Goal: Task Accomplishment & Management: Manage account settings

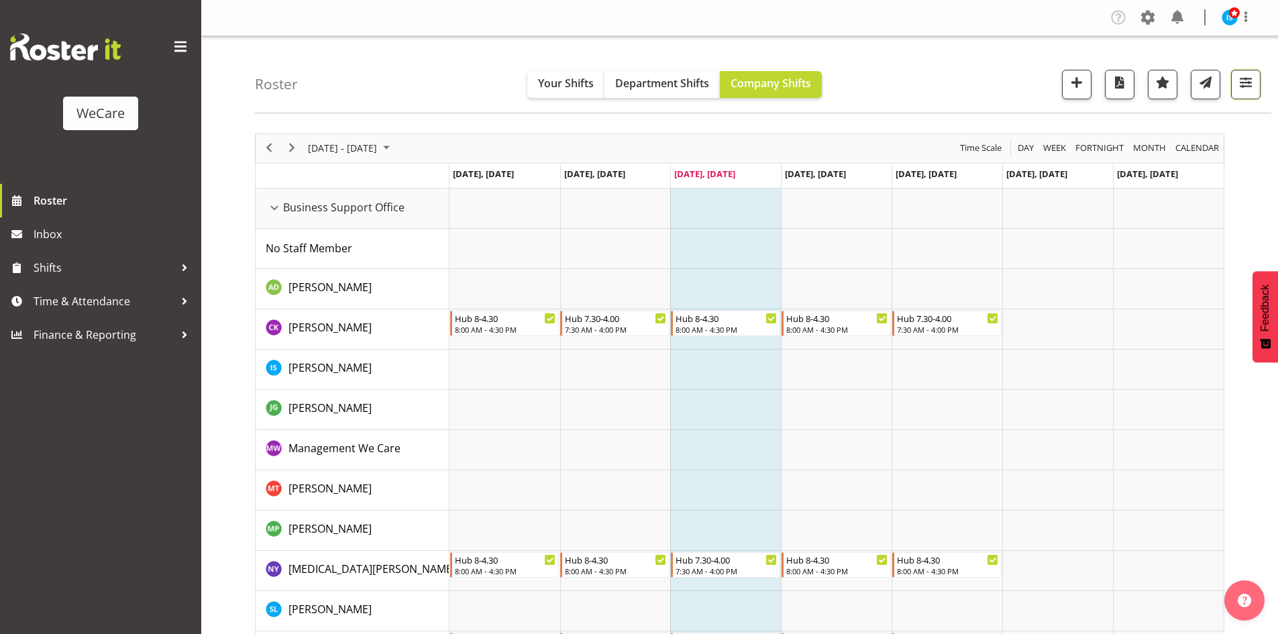
click at [1246, 80] on span "button" at bounding box center [1245, 82] width 17 height 17
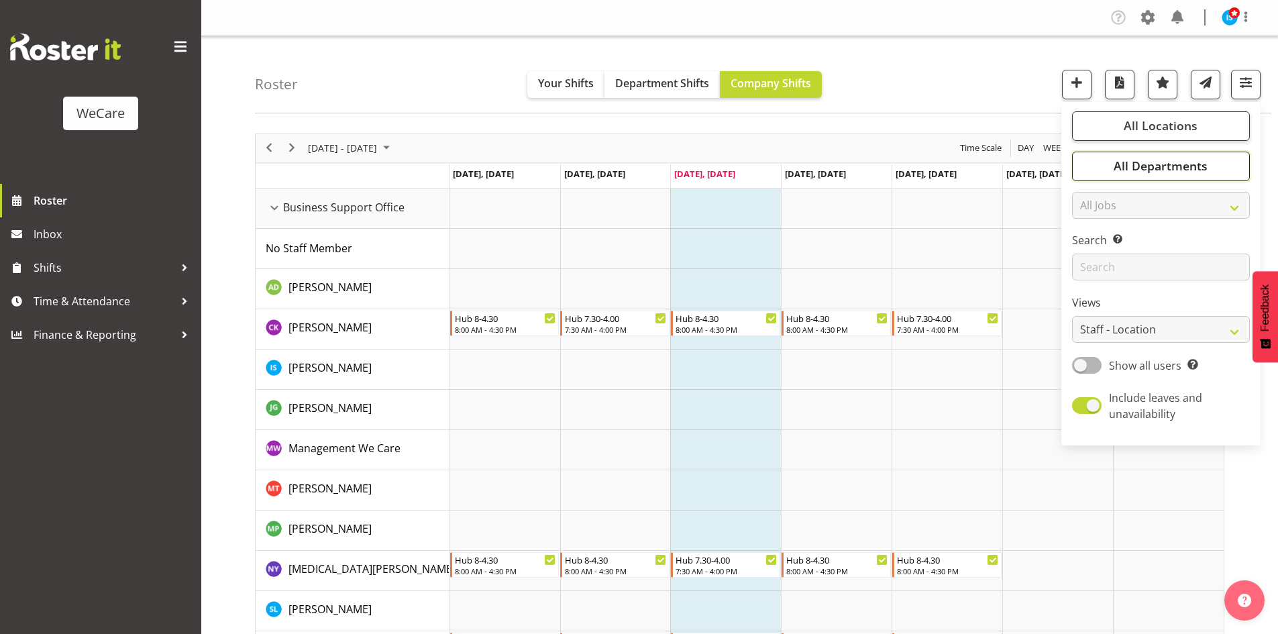
click at [1161, 168] on span "All Departments" at bounding box center [1161, 166] width 94 height 16
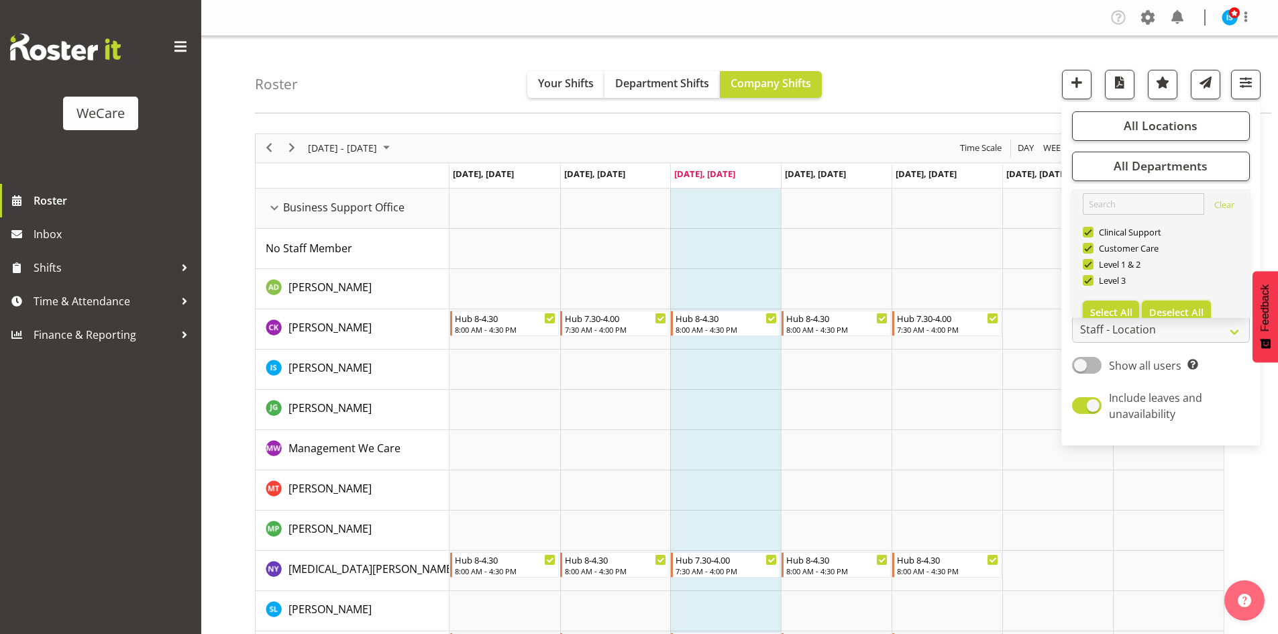
drag, startPoint x: 1169, startPoint y: 310, endPoint x: 1134, endPoint y: 286, distance: 41.5
click at [1169, 309] on span "Deselect All" at bounding box center [1176, 312] width 54 height 13
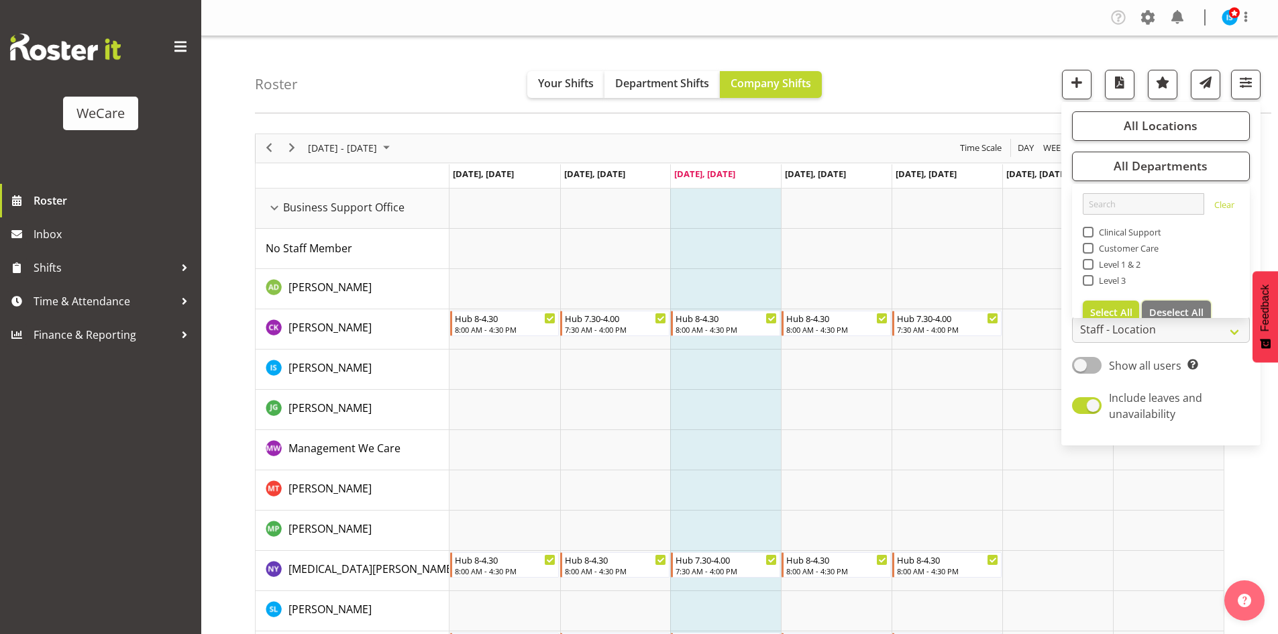
checkbox input "false"
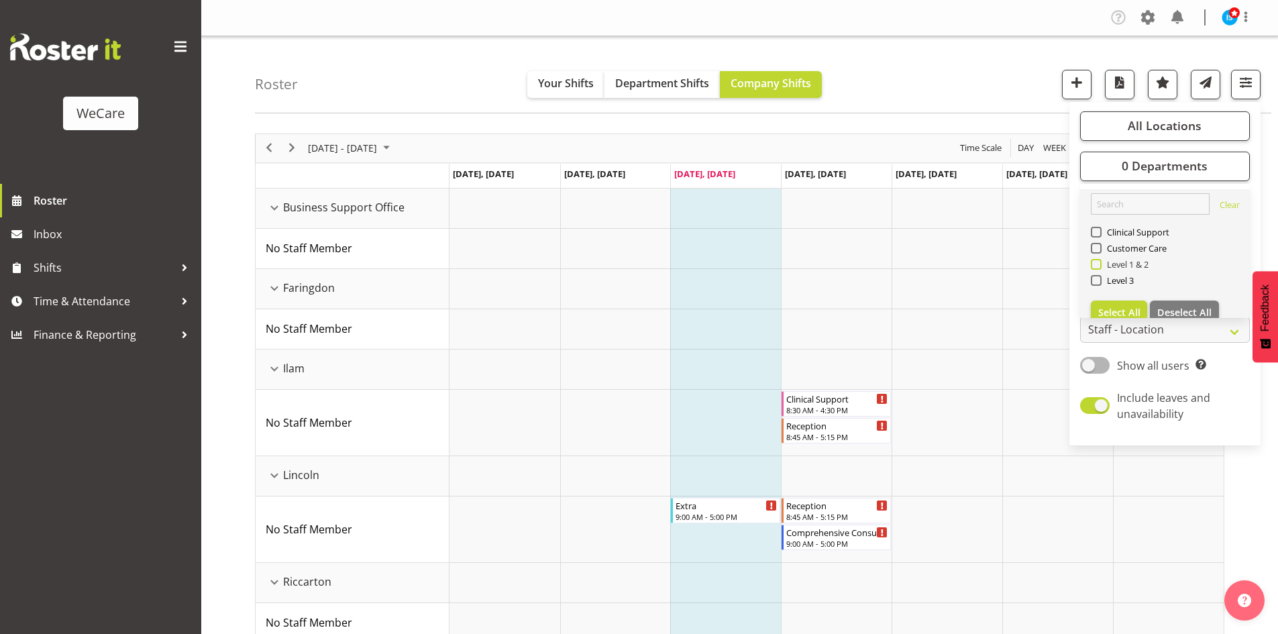
click at [1110, 264] on span "Level 1 & 2" at bounding box center [1126, 264] width 48 height 11
click at [1100, 264] on input "Level 1 & 2" at bounding box center [1095, 264] width 9 height 9
checkbox input "true"
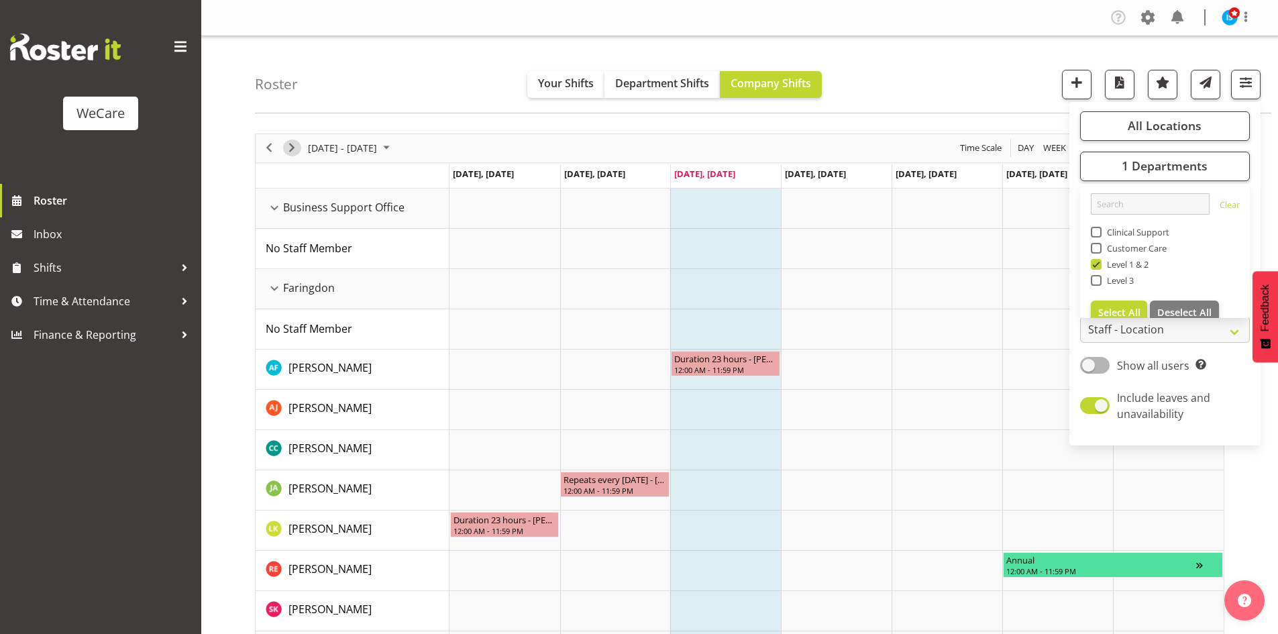
click at [292, 145] on span "Next" at bounding box center [292, 148] width 16 height 17
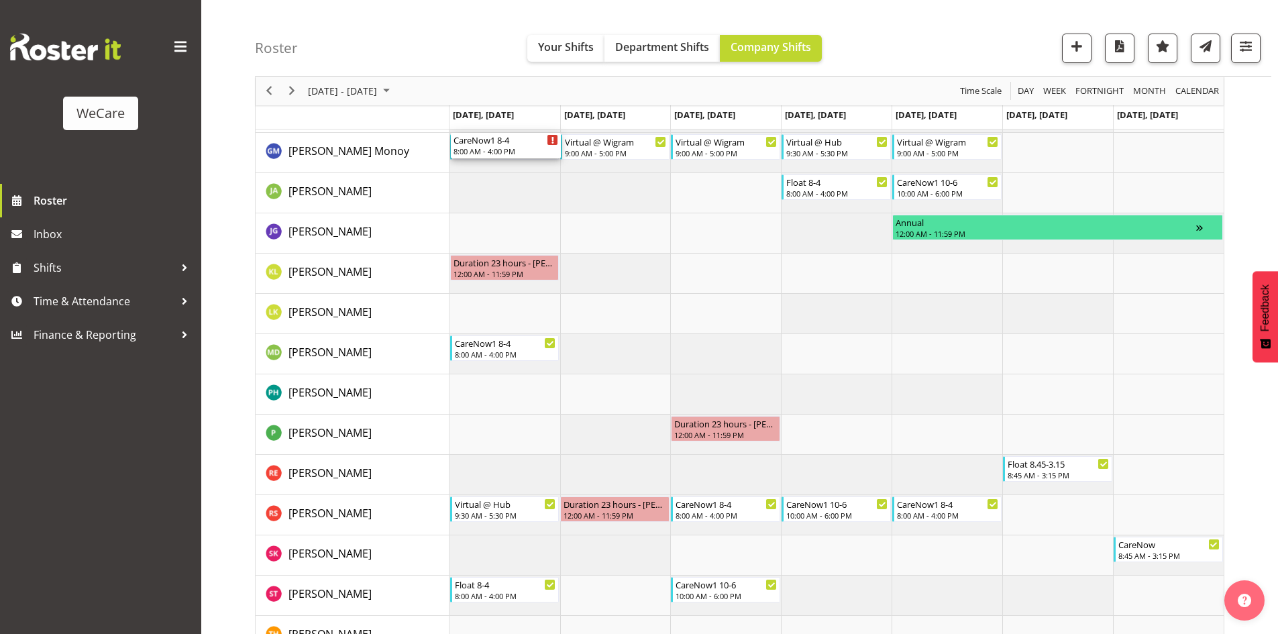
scroll to position [2382, 0]
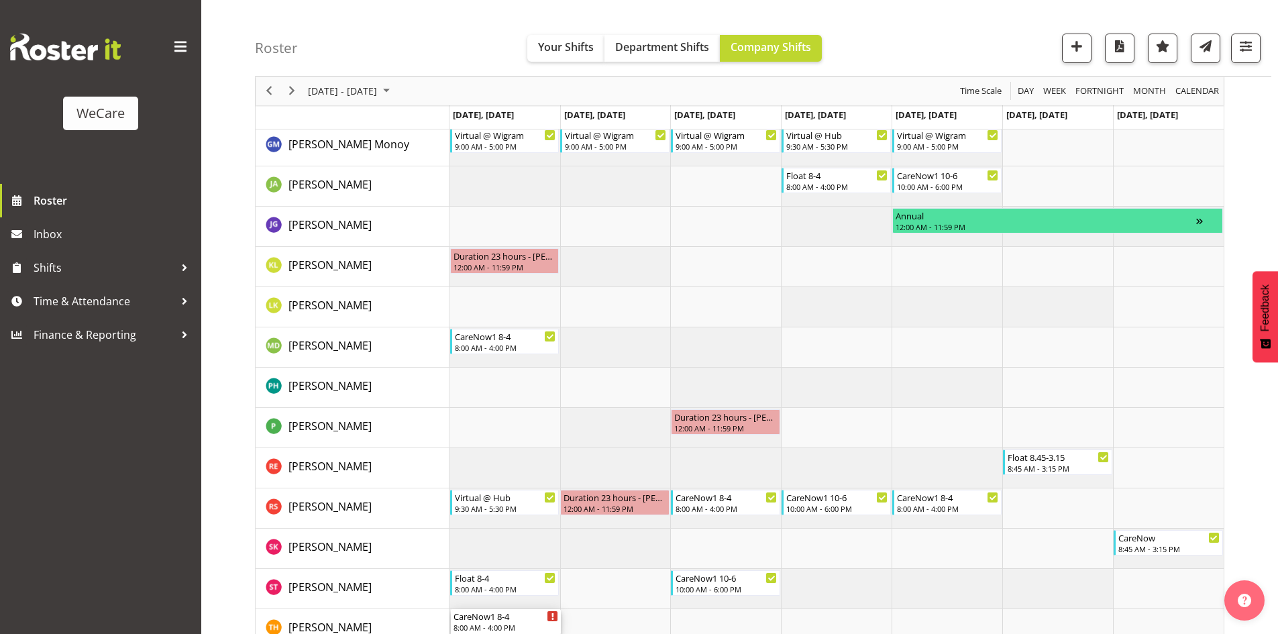
drag, startPoint x: 478, startPoint y: 308, endPoint x: 475, endPoint y: 621, distance: 312.6
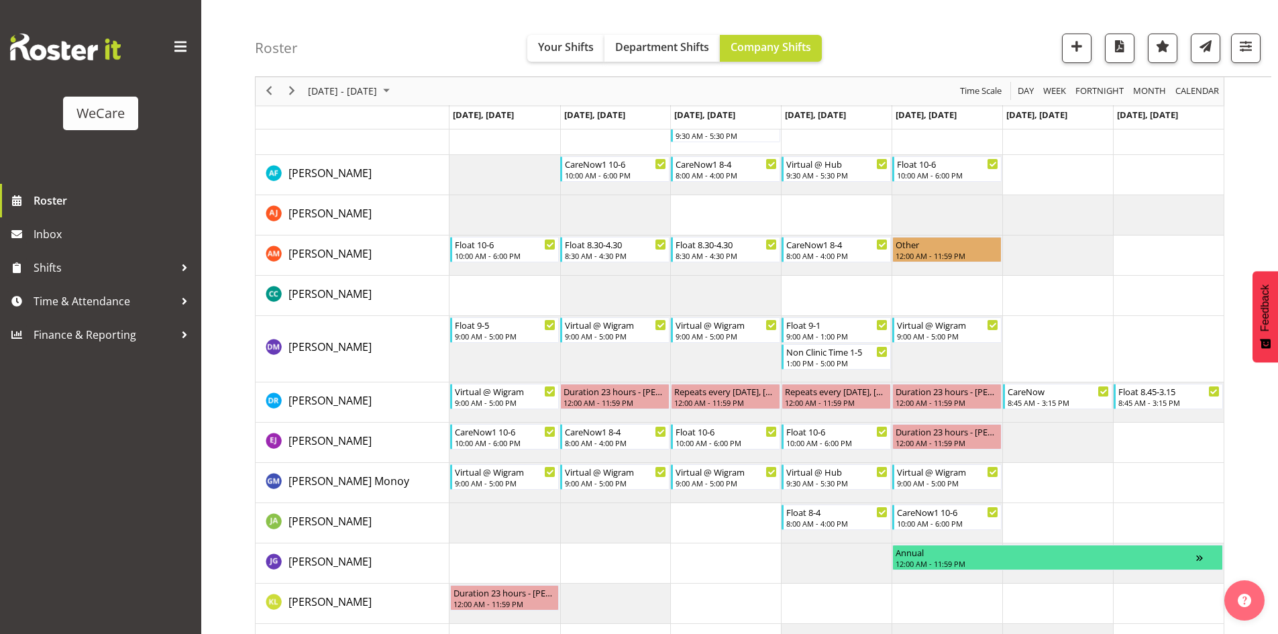
scroll to position [1913, 0]
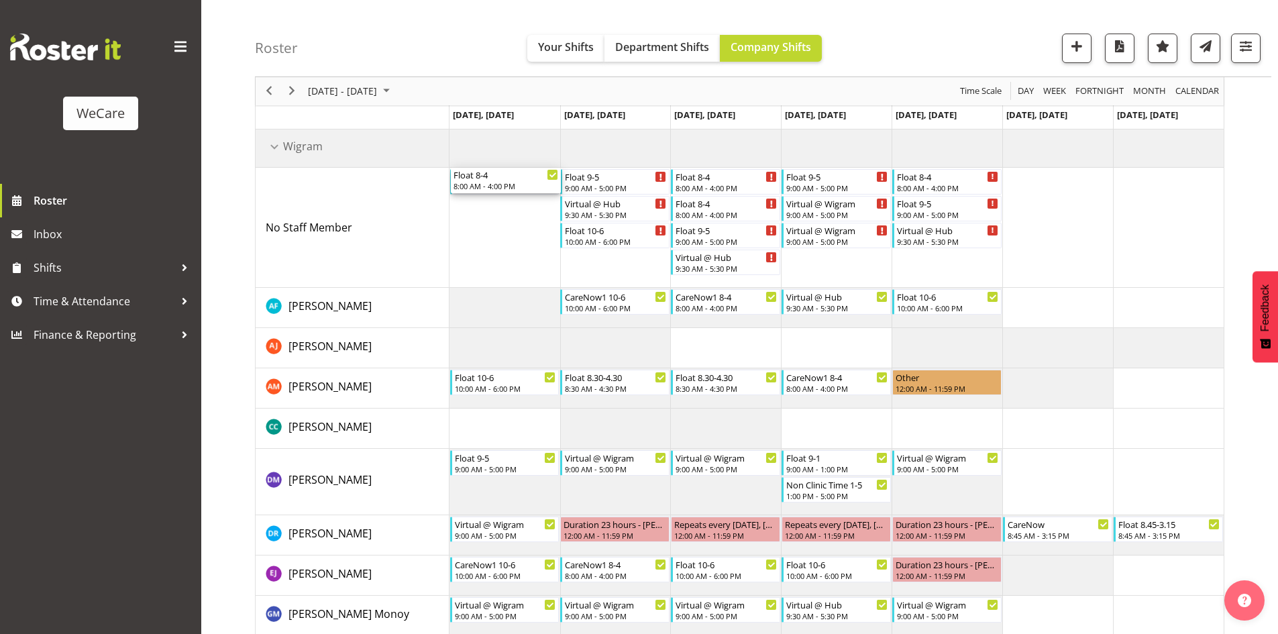
drag, startPoint x: 492, startPoint y: 583, endPoint x: 503, endPoint y: 242, distance: 341.7
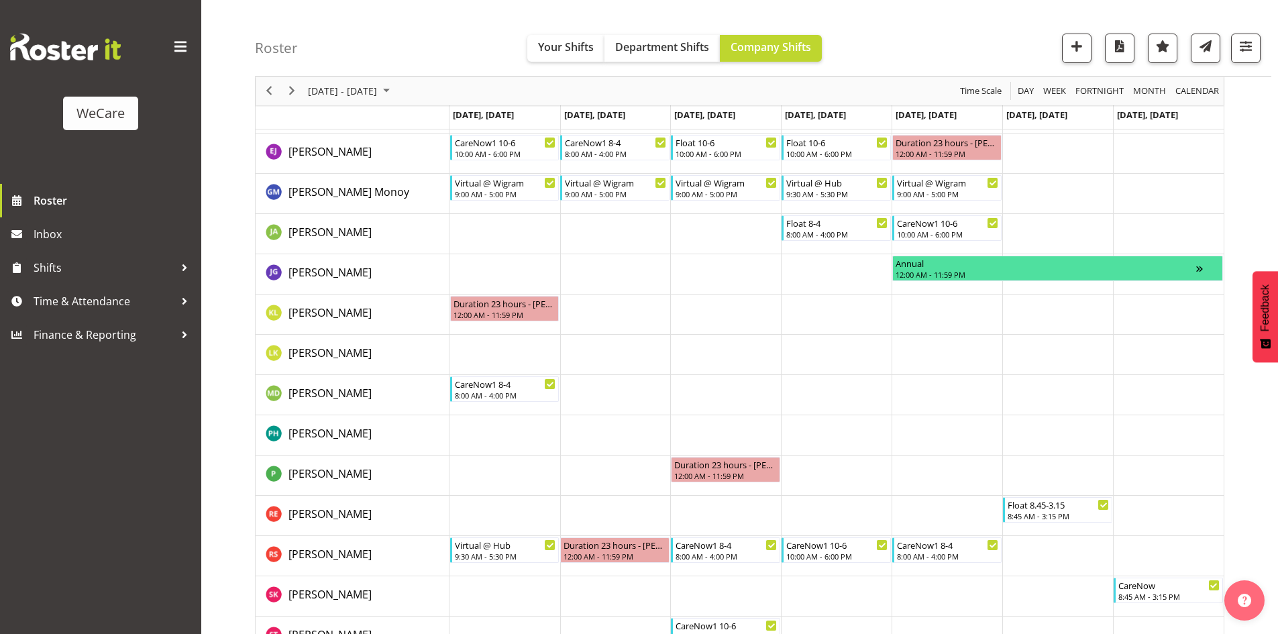
scroll to position [2408, 0]
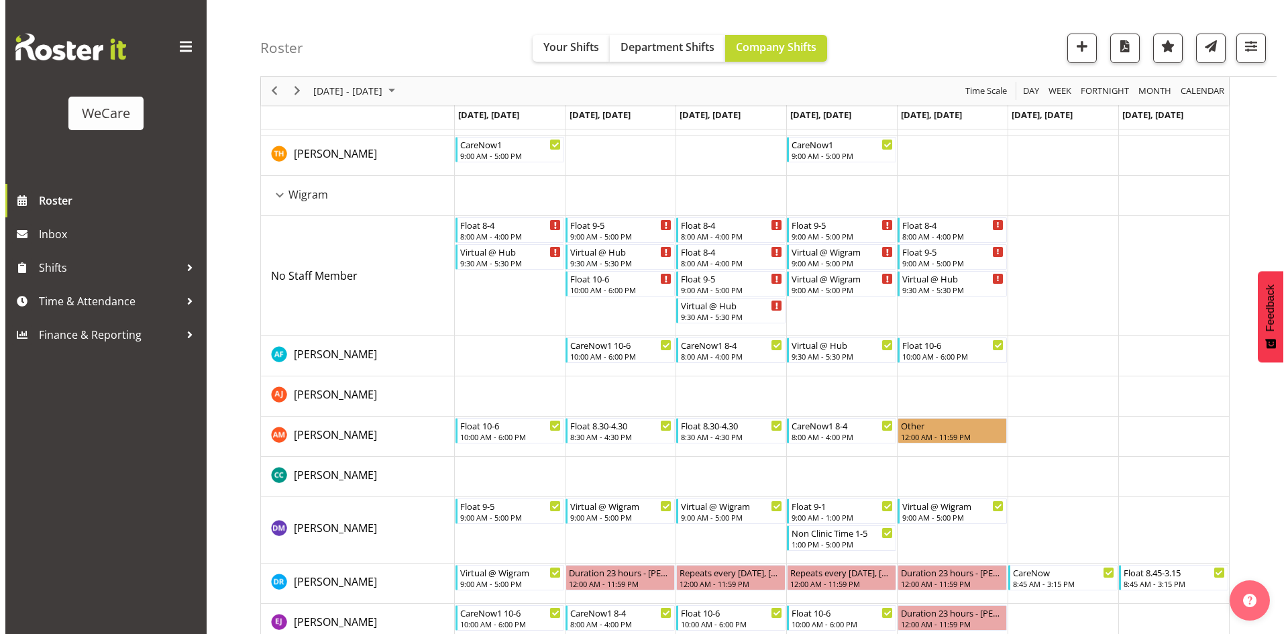
scroll to position [1913, 0]
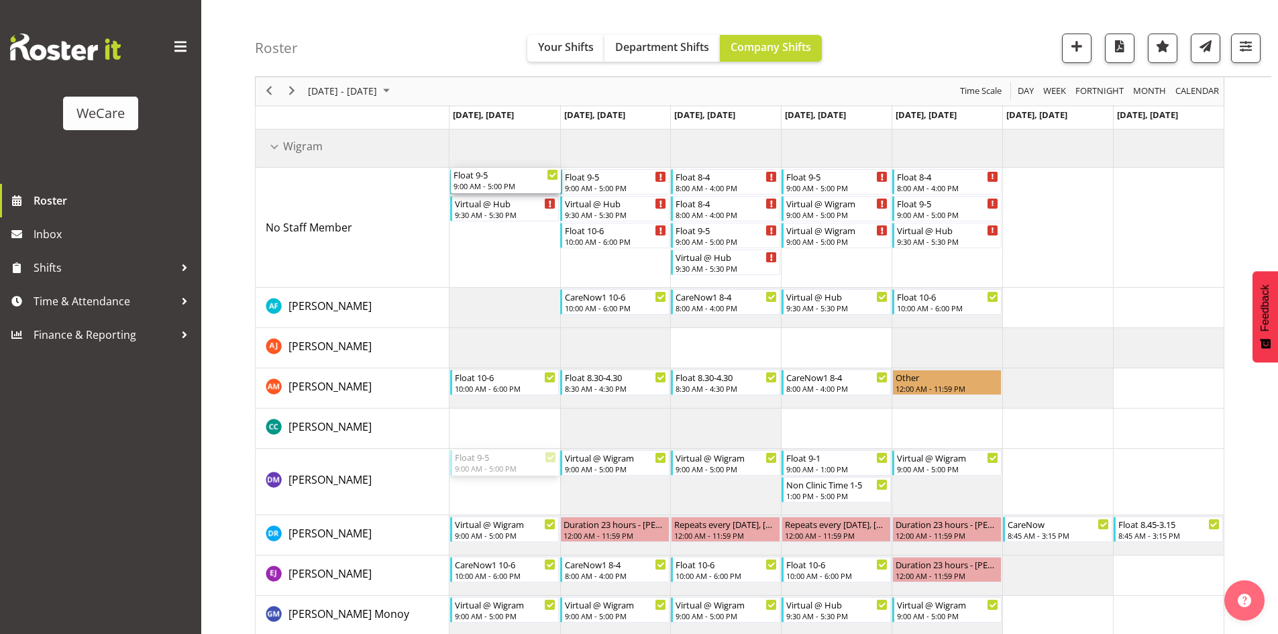
drag, startPoint x: 490, startPoint y: 472, endPoint x: 478, endPoint y: 255, distance: 217.7
drag, startPoint x: 501, startPoint y: 187, endPoint x: 523, endPoint y: 479, distance: 292.6
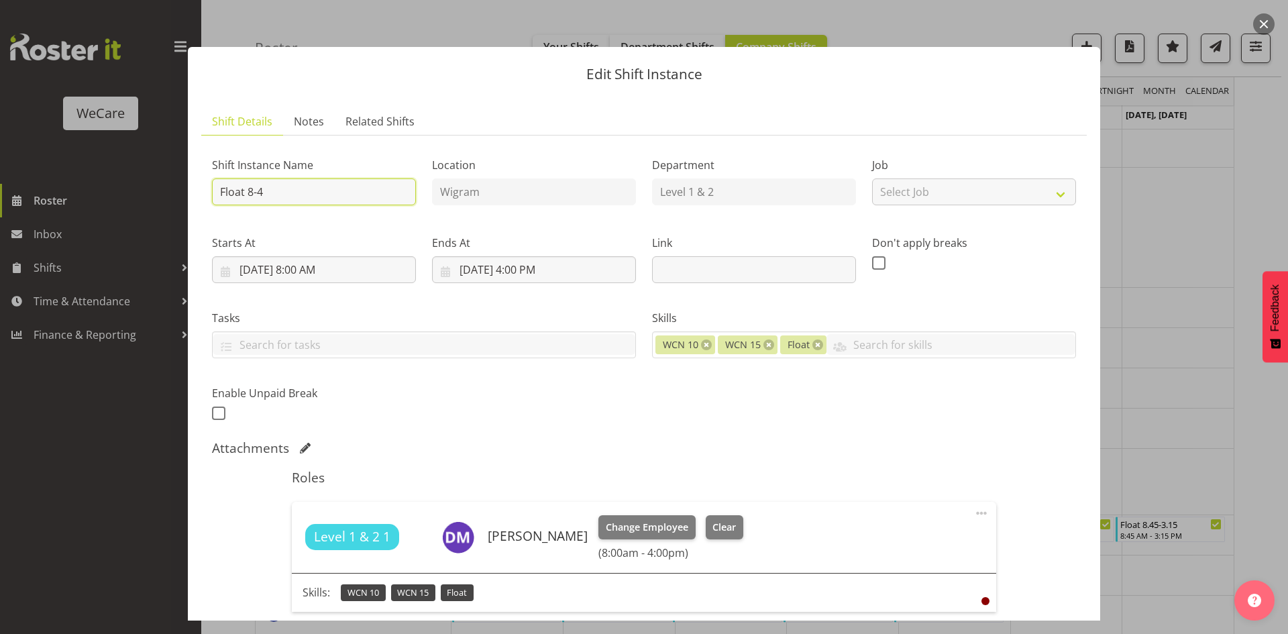
click at [292, 186] on input "Float 8-4" at bounding box center [314, 191] width 204 height 27
type input "Float 8.30-4.30"
click at [306, 271] on input "8/18/2025, 8:00 AM" at bounding box center [314, 269] width 204 height 27
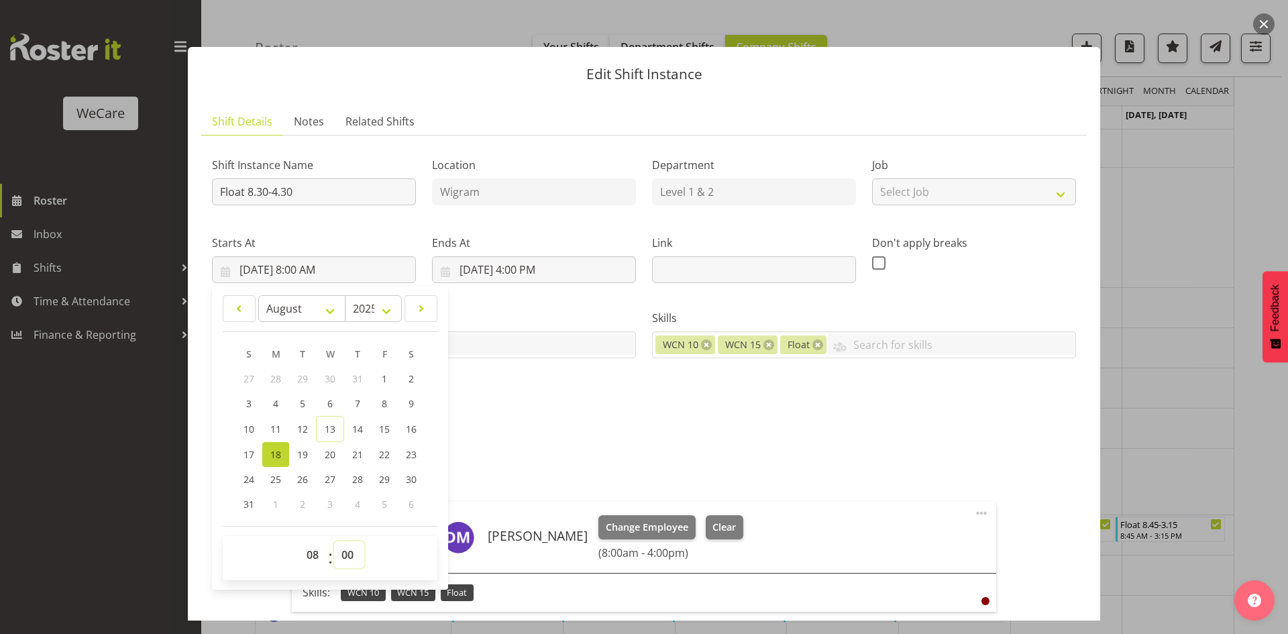
click at [358, 550] on select "00 01 02 03 04 05 06 07 08 09 10 11 12 13 14 15 16 17 18 19 20 21 22 23 24 25 2…" at bounding box center [349, 554] width 30 height 27
select select "30"
click at [523, 252] on div "Ends At 8/18/2025, 4:00 PM January February March April May June July August Se…" at bounding box center [534, 259] width 204 height 48
type input "8/18/2025, 8:30 AM"
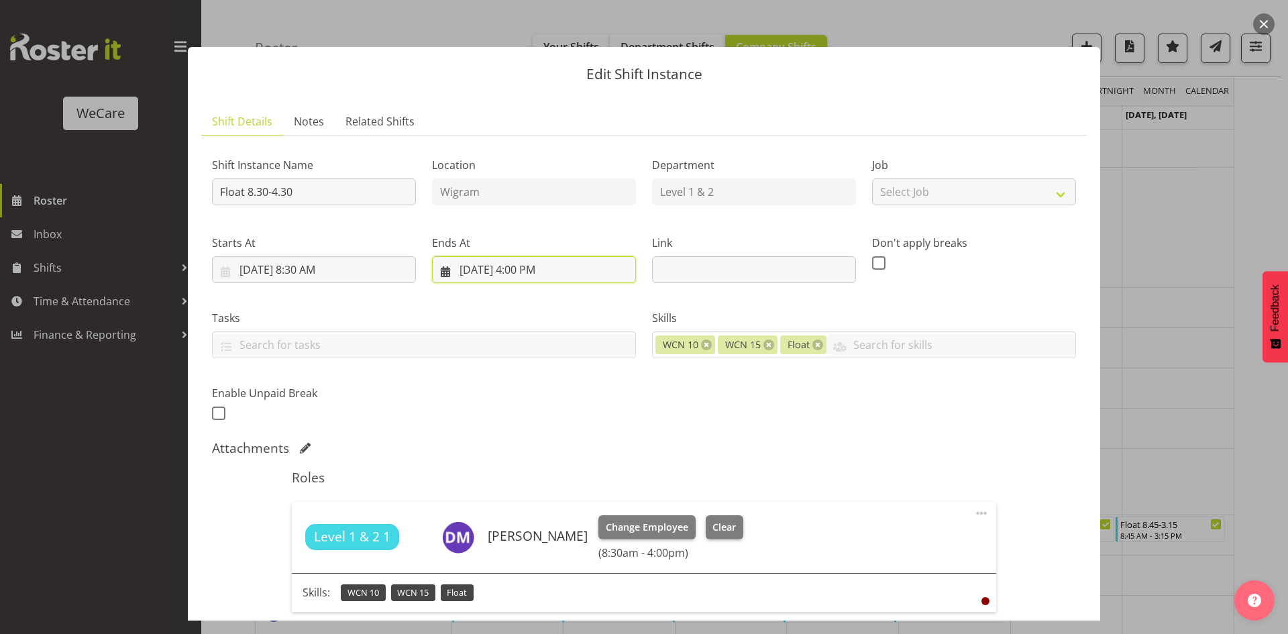
click at [538, 278] on input "8/18/2025, 4:00 PM" at bounding box center [534, 269] width 204 height 27
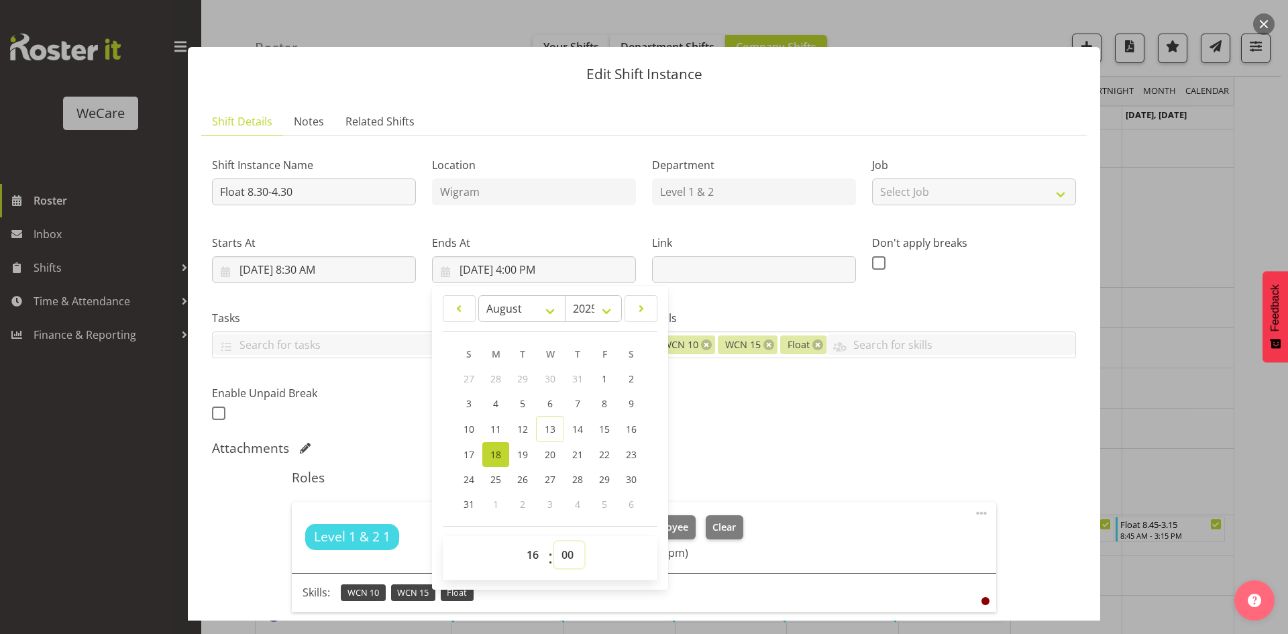
click at [556, 550] on select "00 01 02 03 04 05 06 07 08 09 10 11 12 13 14 15 16 17 18 19 20 21 22 23 24 25 2…" at bounding box center [569, 554] width 30 height 27
select select "30"
click at [870, 400] on div "Shift Instance Name Float 8.30-4.30 Location Wigram Department Level 1 & 2 Job …" at bounding box center [644, 285] width 880 height 294
type input "8/18/2025, 4:30 PM"
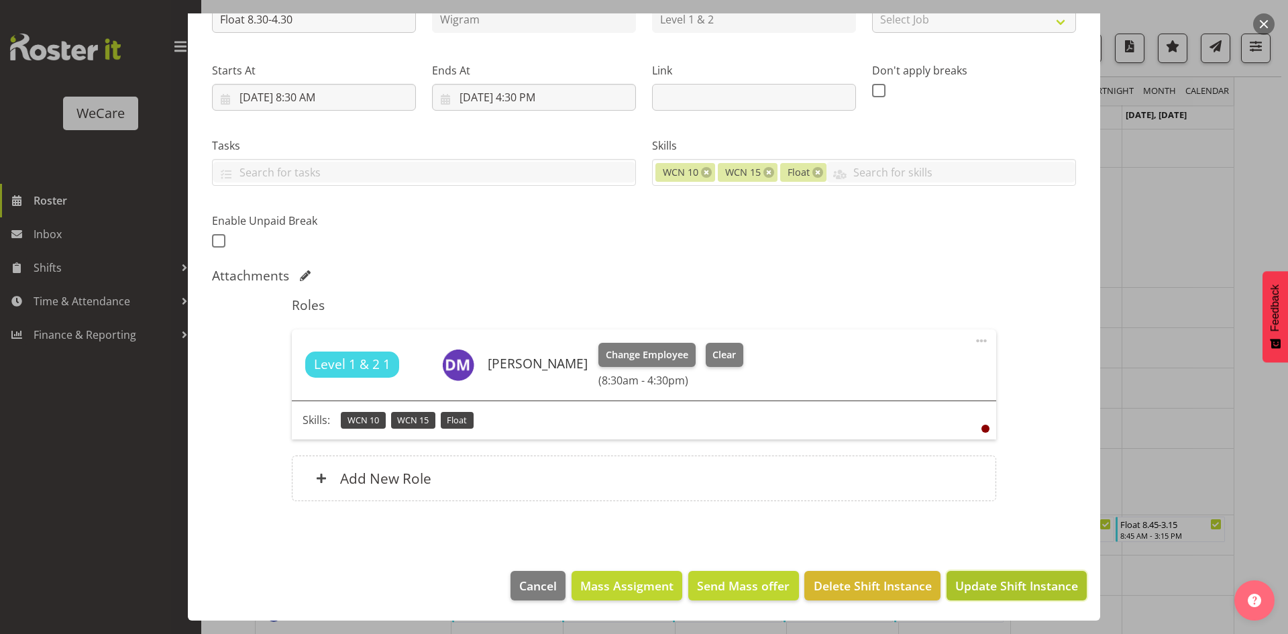
click at [1037, 593] on span "Update Shift Instance" at bounding box center [1016, 585] width 123 height 17
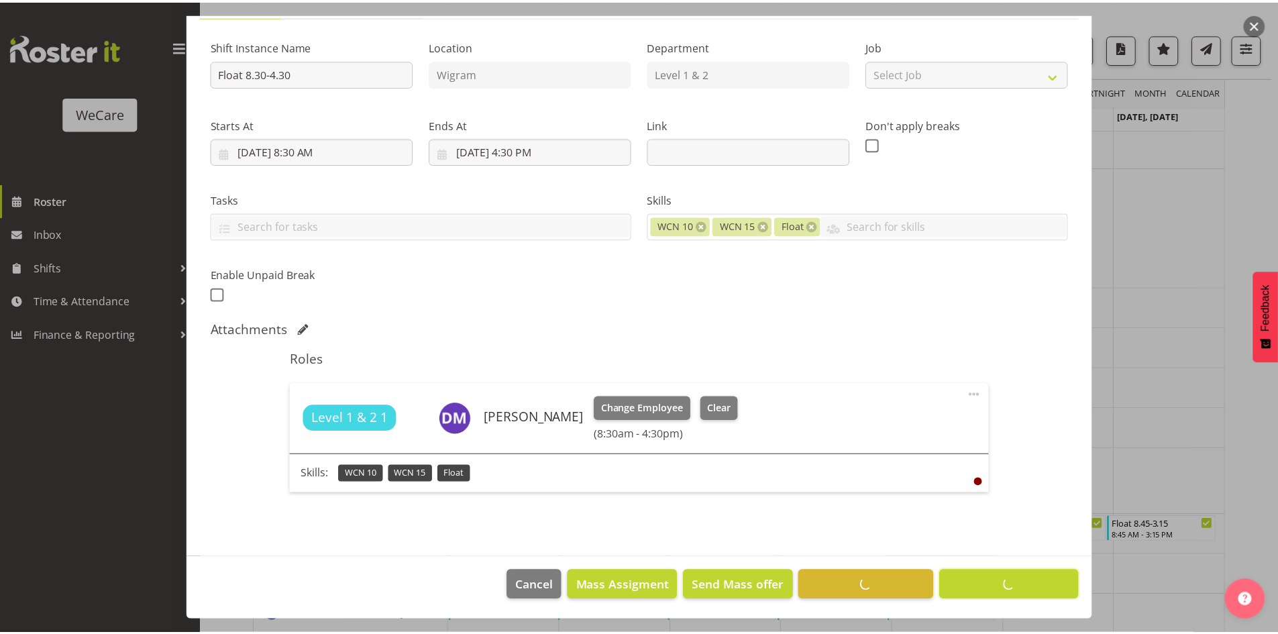
scroll to position [119, 0]
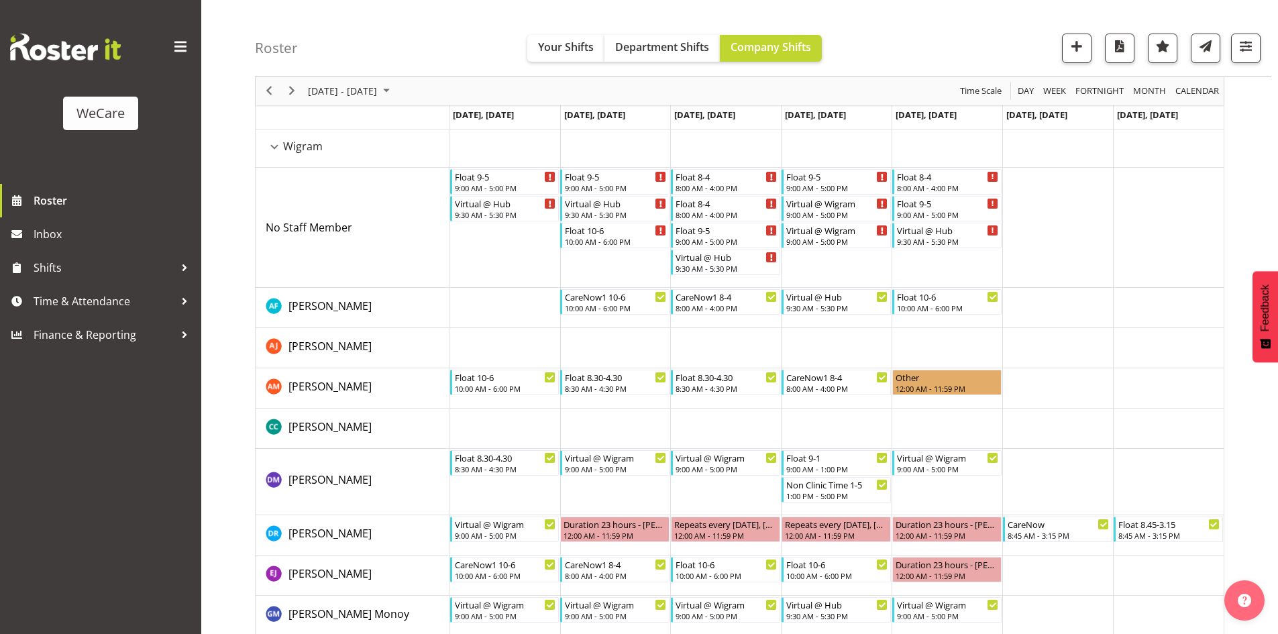
click at [1262, 43] on div "Roster Your Shifts Department Shifts Company Shifts All Locations Clear Busines…" at bounding box center [763, 38] width 1016 height 77
click at [1252, 48] on span "button" at bounding box center [1245, 46] width 17 height 17
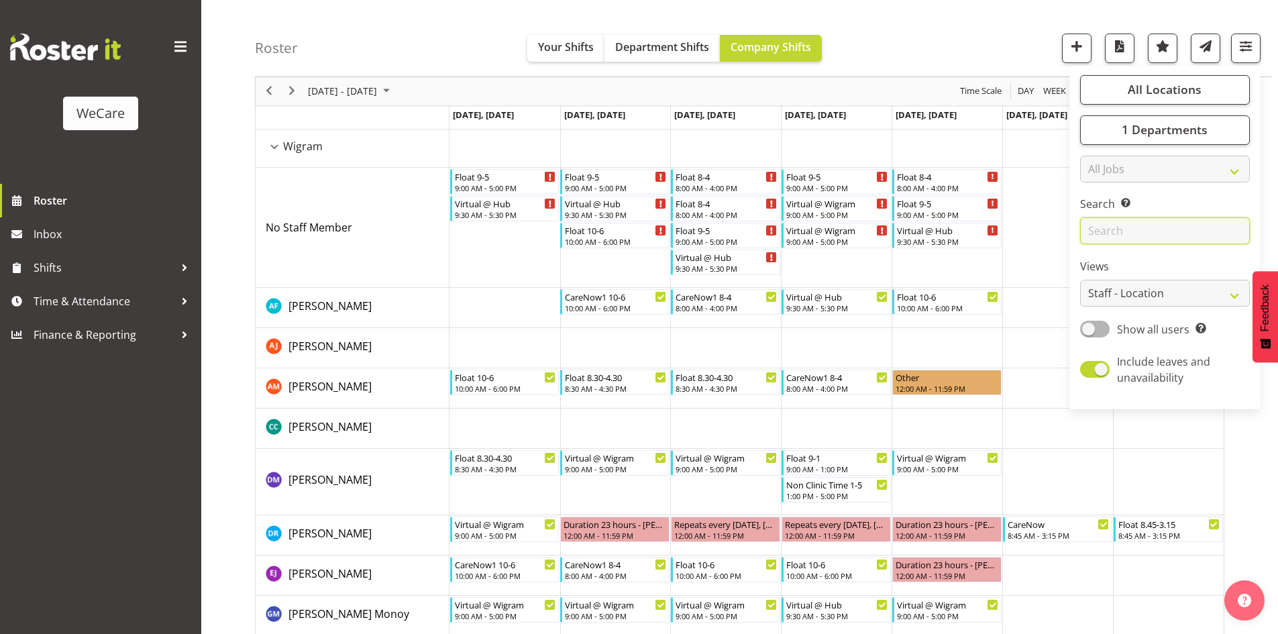
click at [1141, 227] on input "text" at bounding box center [1165, 231] width 170 height 27
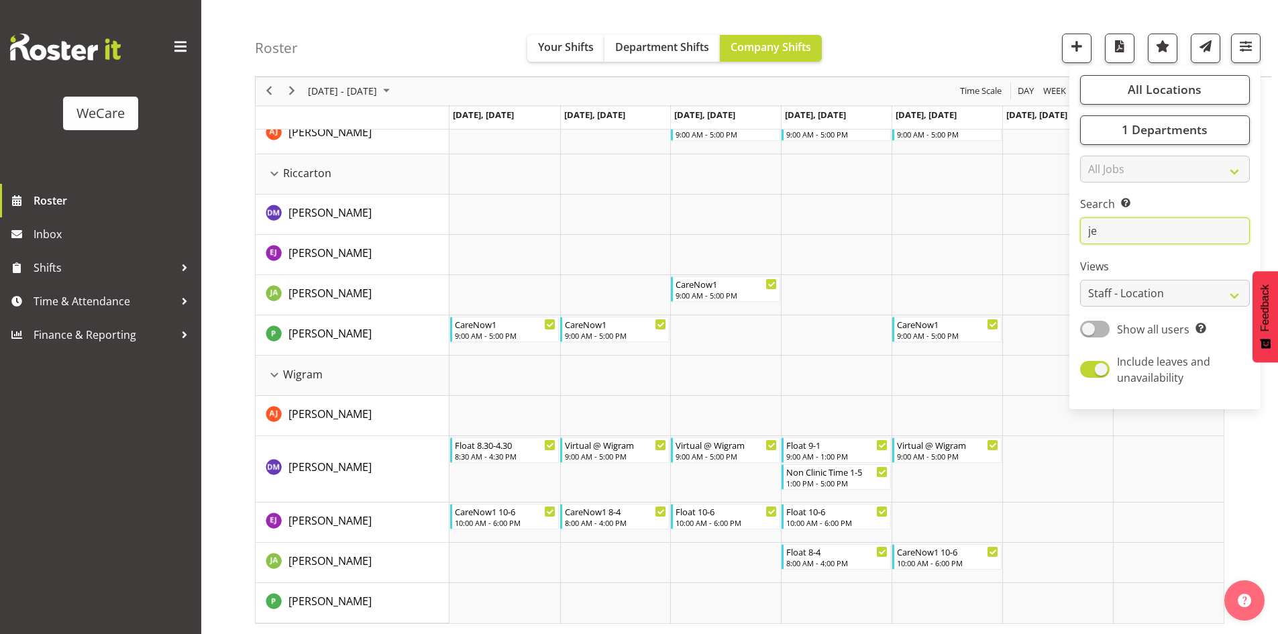
scroll to position [0, 0]
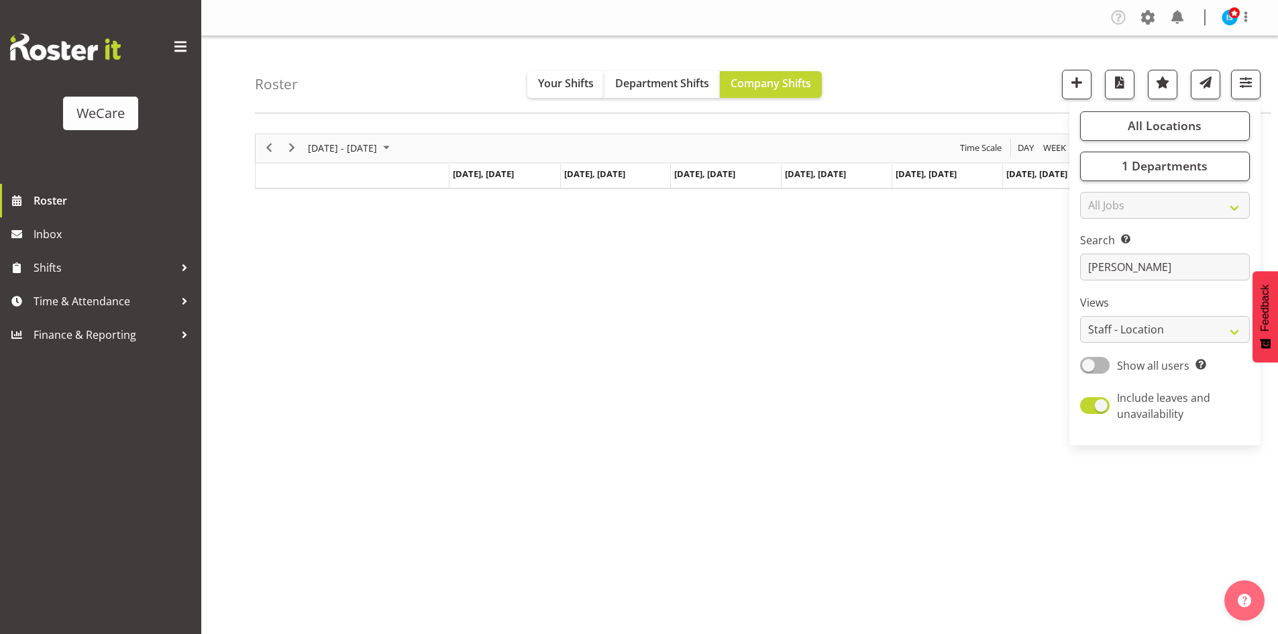
click at [664, 329] on div "August 18 - 24, 2025 Today Day Week Fortnight Month calendar Month Agenda Time …" at bounding box center [766, 391] width 1023 height 537
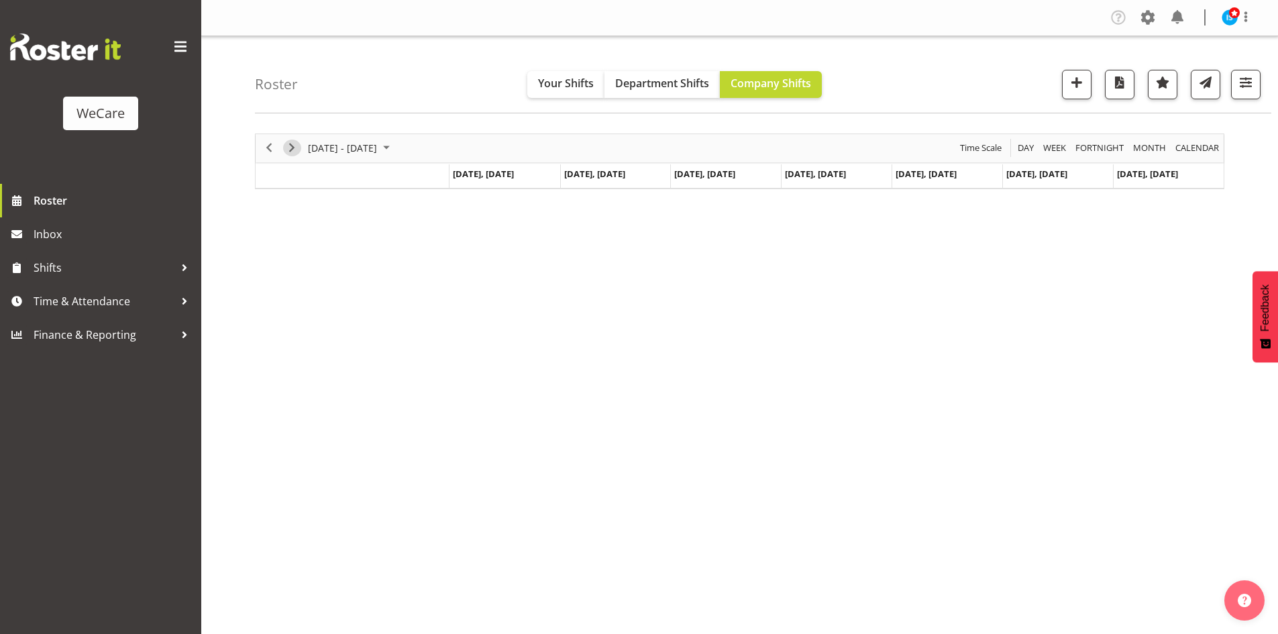
click at [289, 140] on span "Next" at bounding box center [292, 148] width 16 height 17
click at [289, 145] on span "Next" at bounding box center [292, 148] width 16 height 17
click at [1238, 78] on span "button" at bounding box center [1245, 82] width 17 height 17
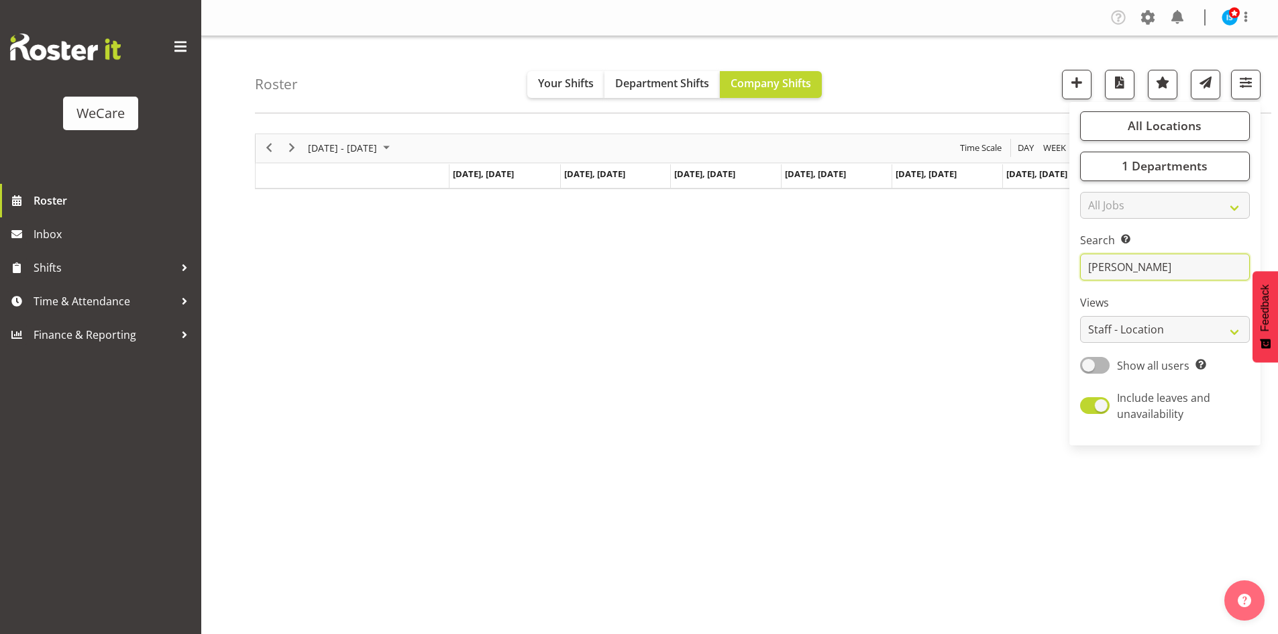
click at [1129, 279] on input "jess" at bounding box center [1165, 267] width 170 height 27
type input "j"
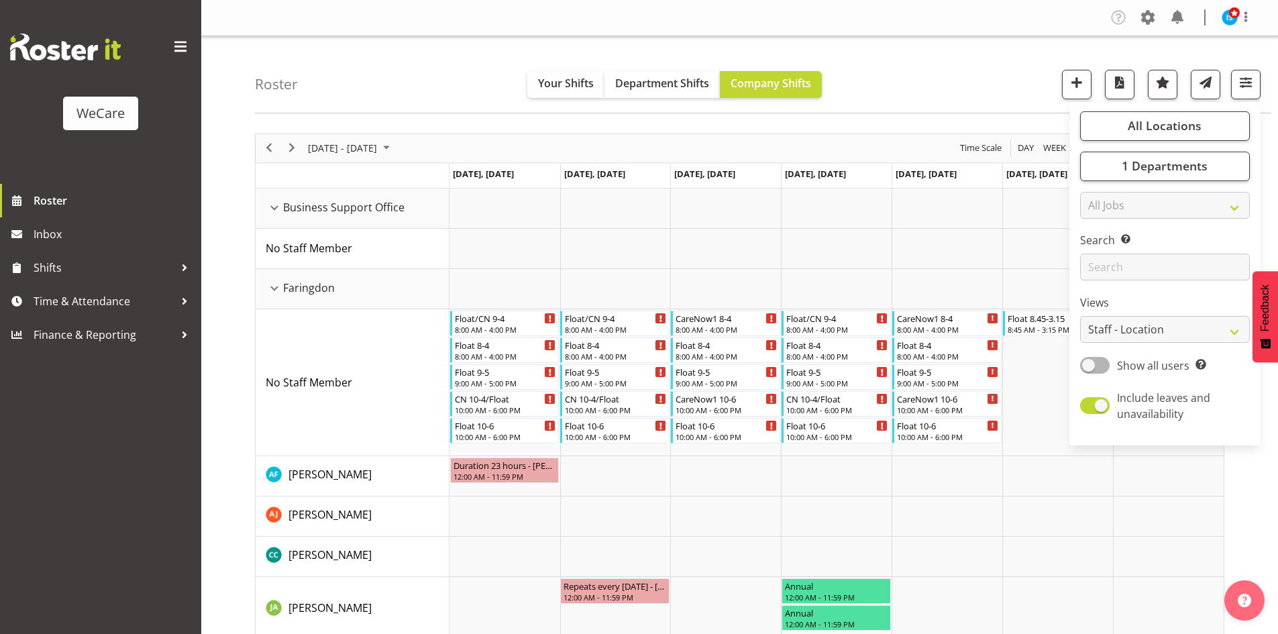
click at [985, 83] on div "Roster Your Shifts Department Shifts Company Shifts All Locations Clear Busines…" at bounding box center [763, 74] width 1016 height 77
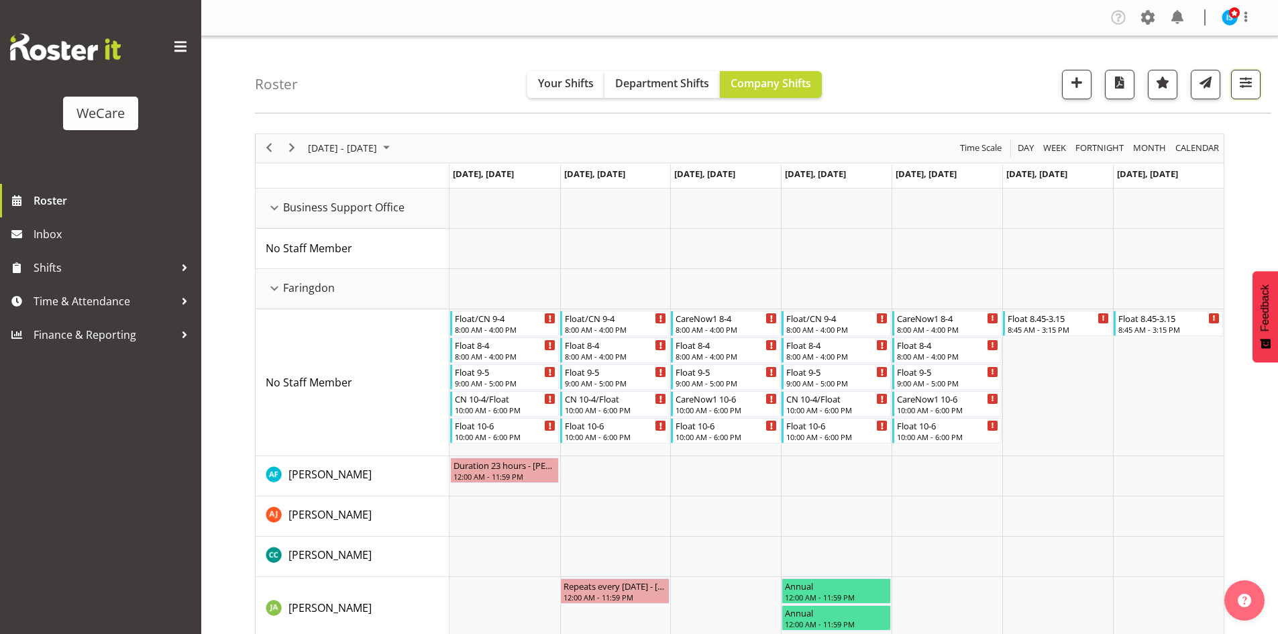
drag, startPoint x: 1256, startPoint y: 72, endPoint x: 1254, endPoint y: 115, distance: 43.6
click at [1256, 72] on button "button" at bounding box center [1246, 85] width 30 height 30
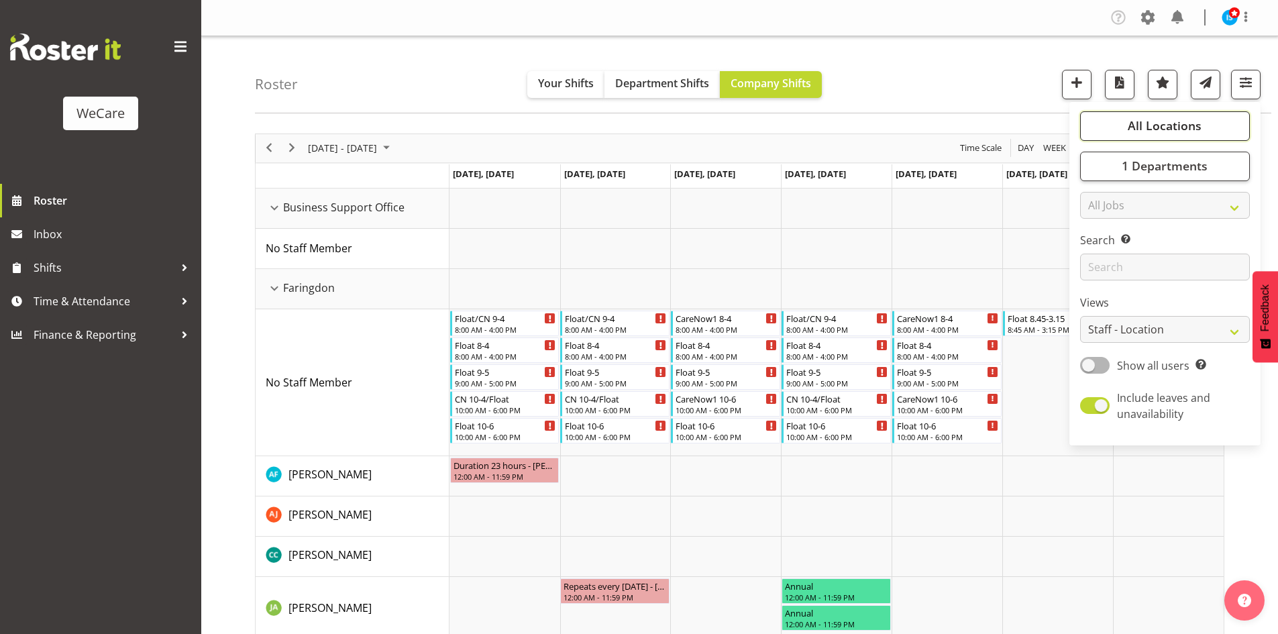
click at [1199, 121] on span "All Locations" at bounding box center [1165, 125] width 74 height 16
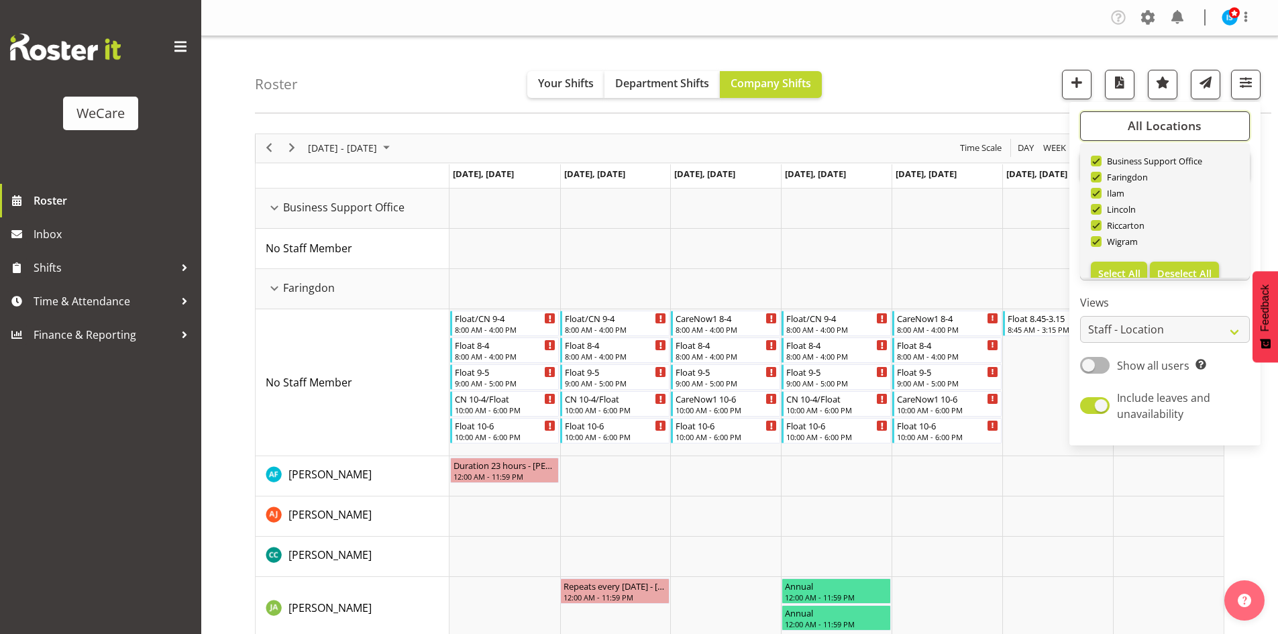
scroll to position [48, 0]
click at [1187, 255] on span "Deselect All" at bounding box center [1184, 256] width 54 height 13
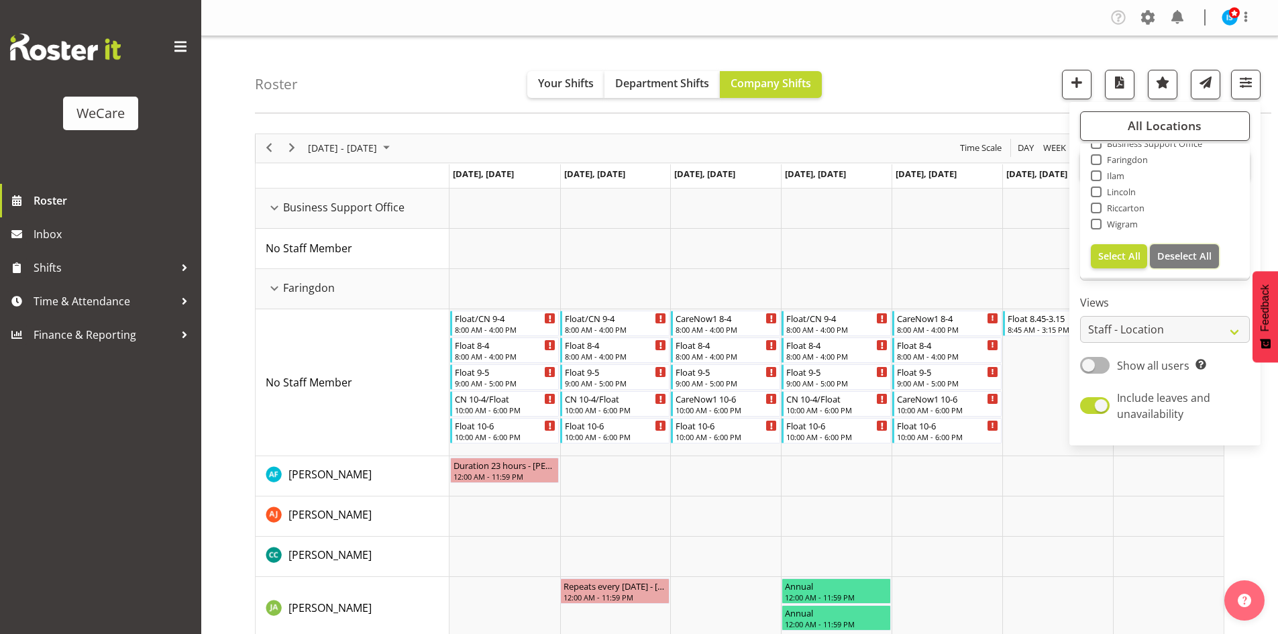
checkbox input "false"
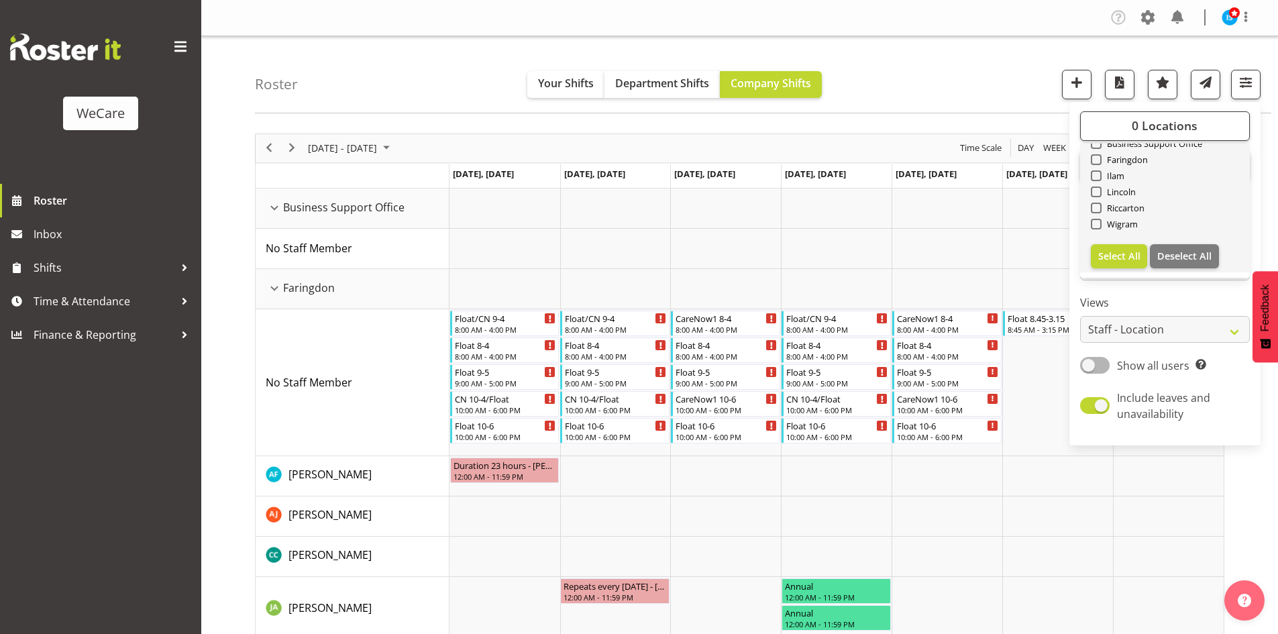
click at [1105, 231] on div "Wigram" at bounding box center [1165, 225] width 149 height 16
click at [1110, 226] on span "Wigram" at bounding box center [1120, 224] width 37 height 11
click at [1100, 226] on input "Wigram" at bounding box center [1095, 223] width 9 height 9
checkbox input "true"
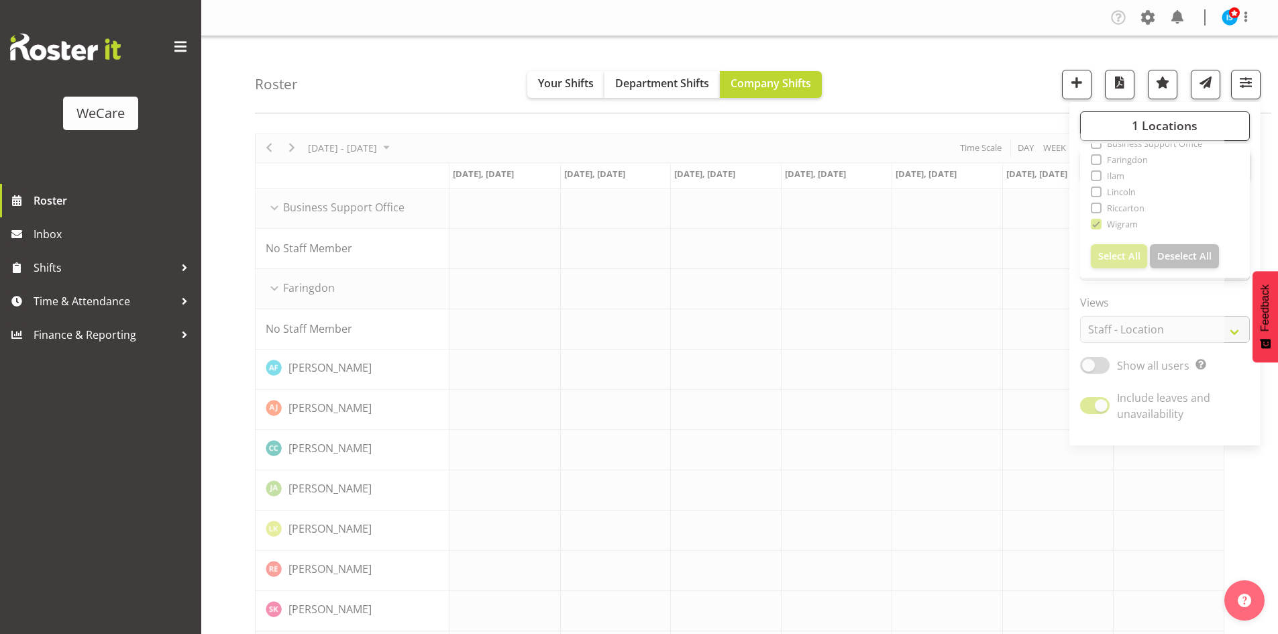
click at [347, 105] on div "Roster Your Shifts Department Shifts Company Shifts 1 Locations Clear Business …" at bounding box center [763, 74] width 1016 height 77
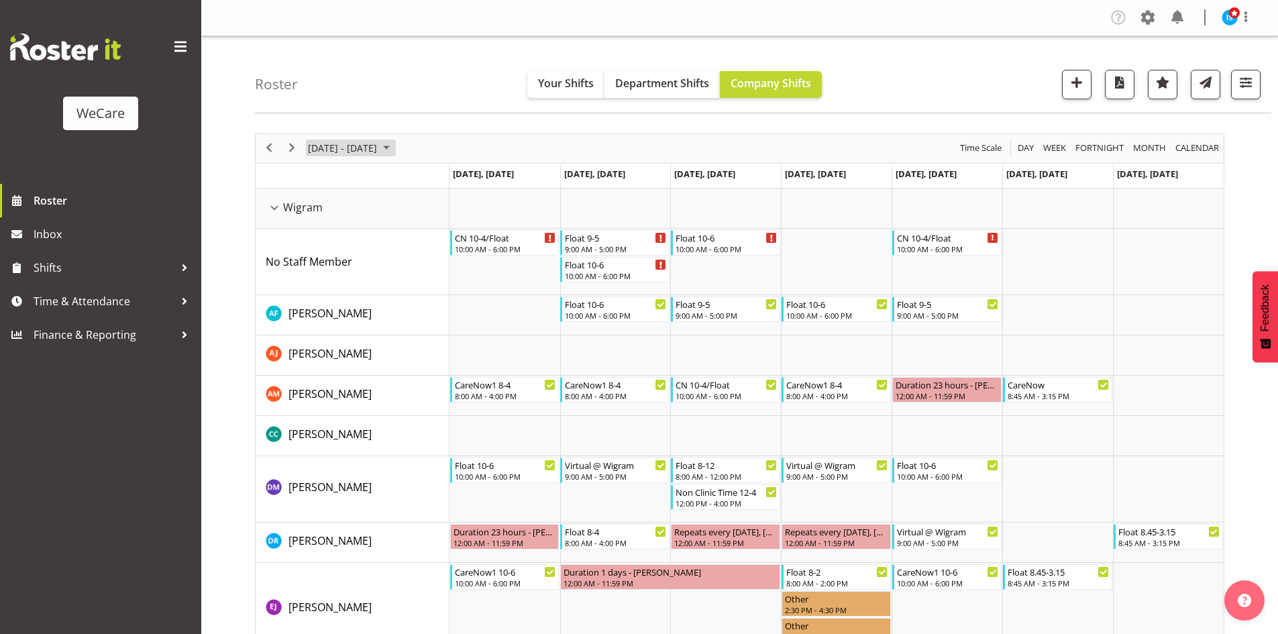
click at [371, 146] on span "September 01 - 07, 2025" at bounding box center [343, 148] width 72 height 17
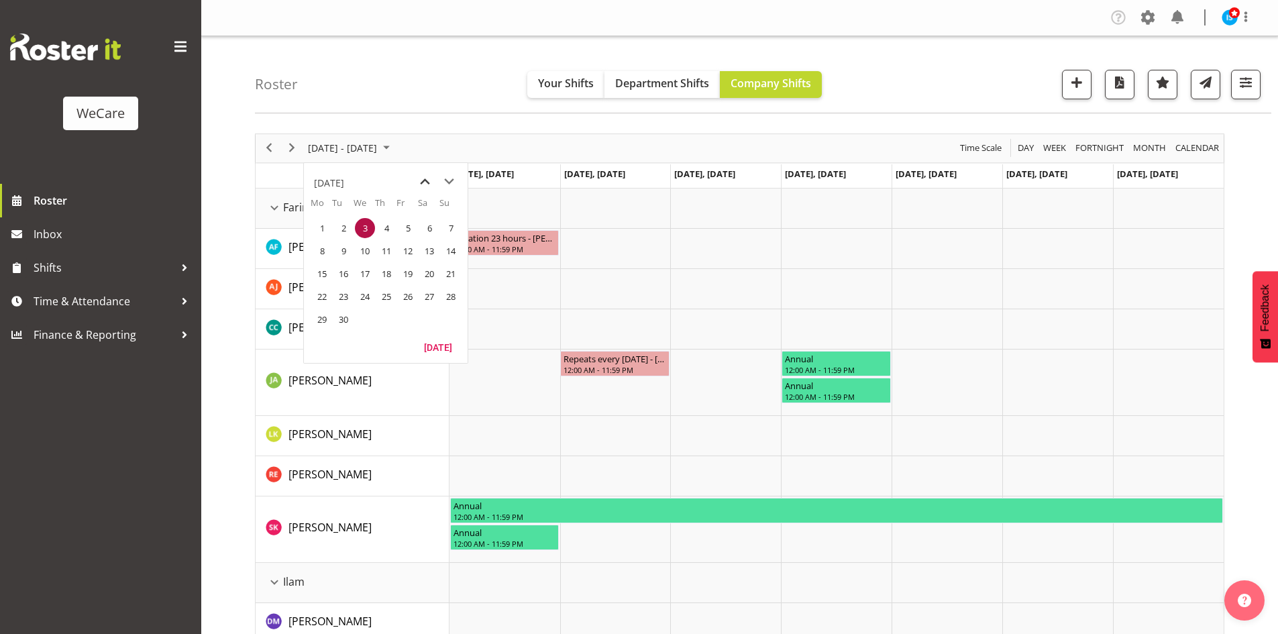
click at [415, 182] on span "previous month" at bounding box center [424, 182] width 23 height 24
click at [326, 295] on span "18" at bounding box center [322, 296] width 20 height 20
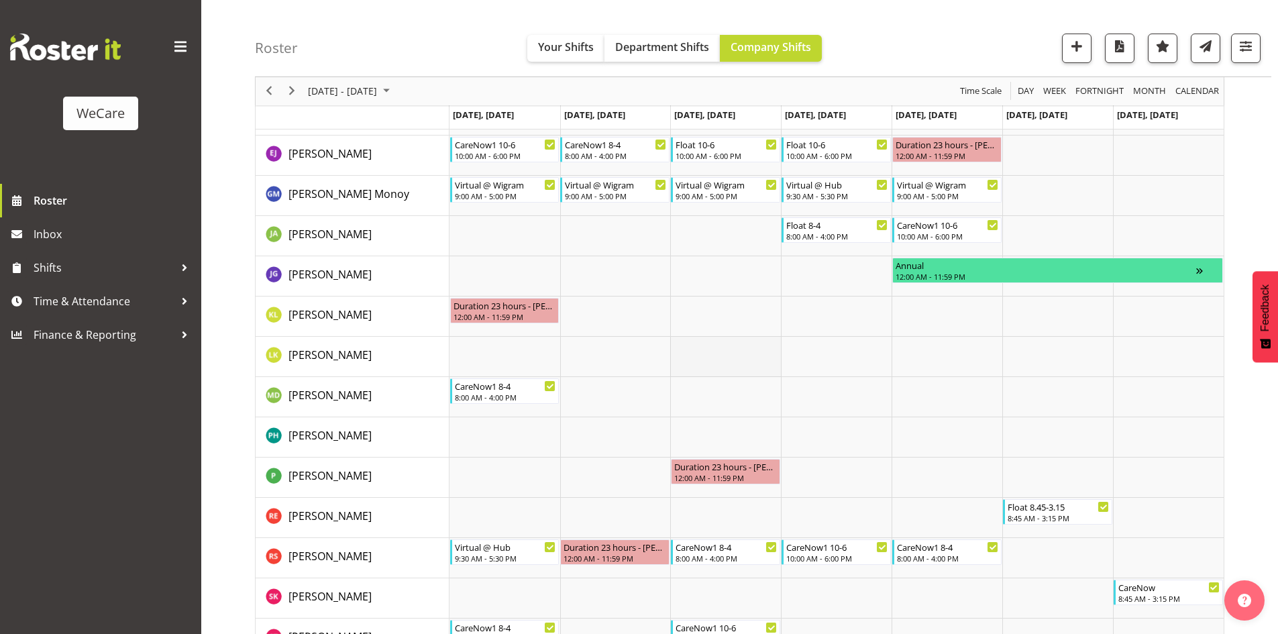
scroll to position [423, 0]
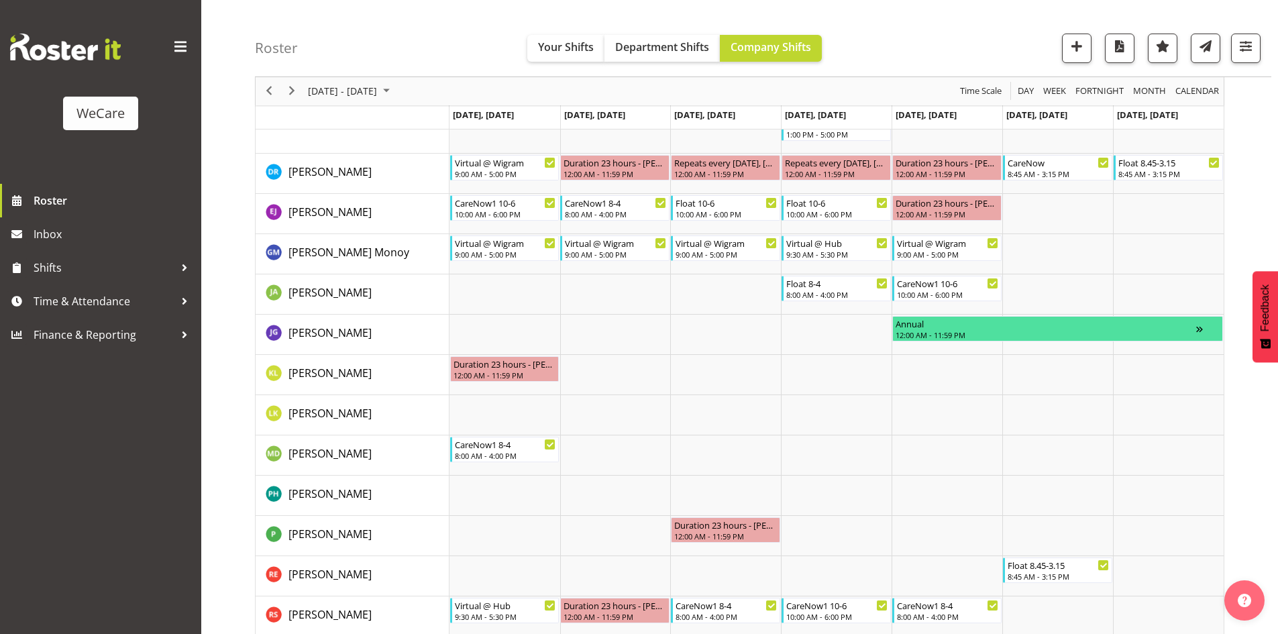
click at [352, 103] on div "August 18 - 24, 2025" at bounding box center [350, 91] width 95 height 28
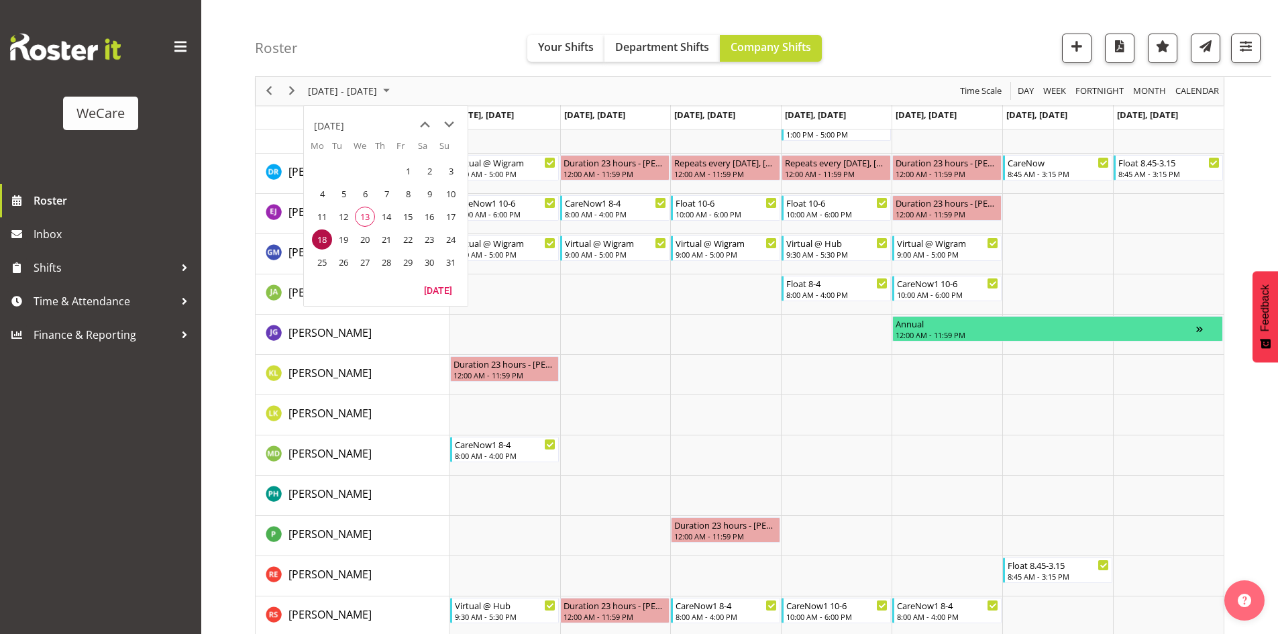
click at [342, 37] on div "Roster Your Shifts Department Shifts Company Shifts 1 Locations Clear Business …" at bounding box center [763, 38] width 1016 height 77
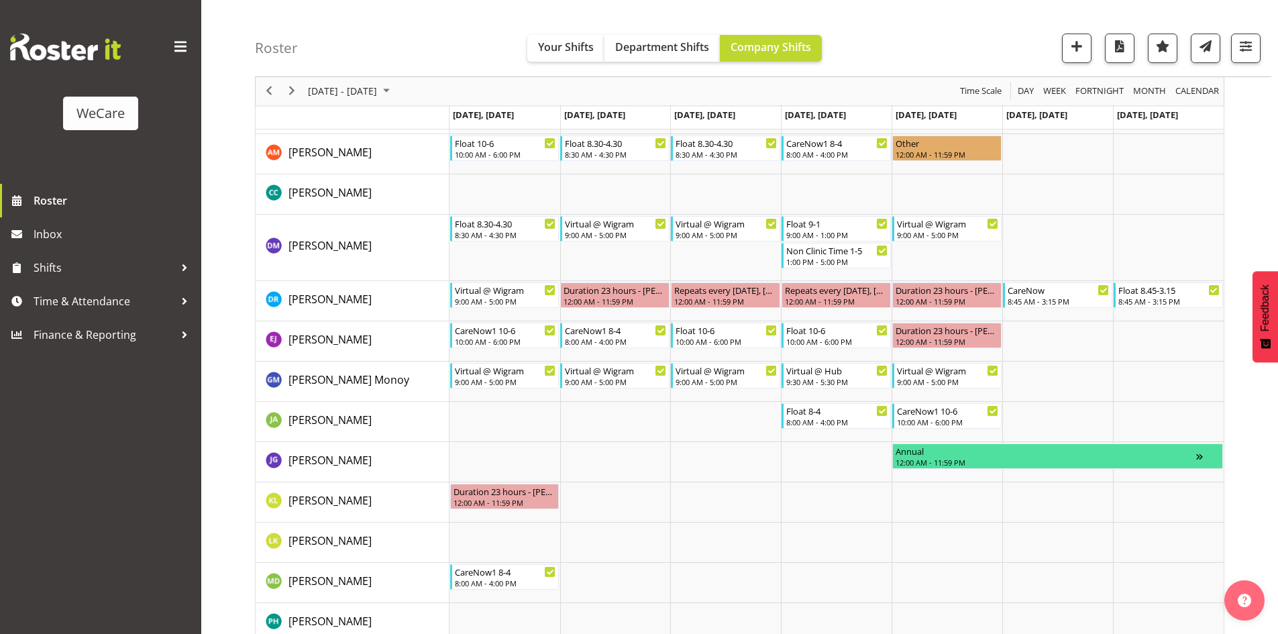
scroll to position [154, 0]
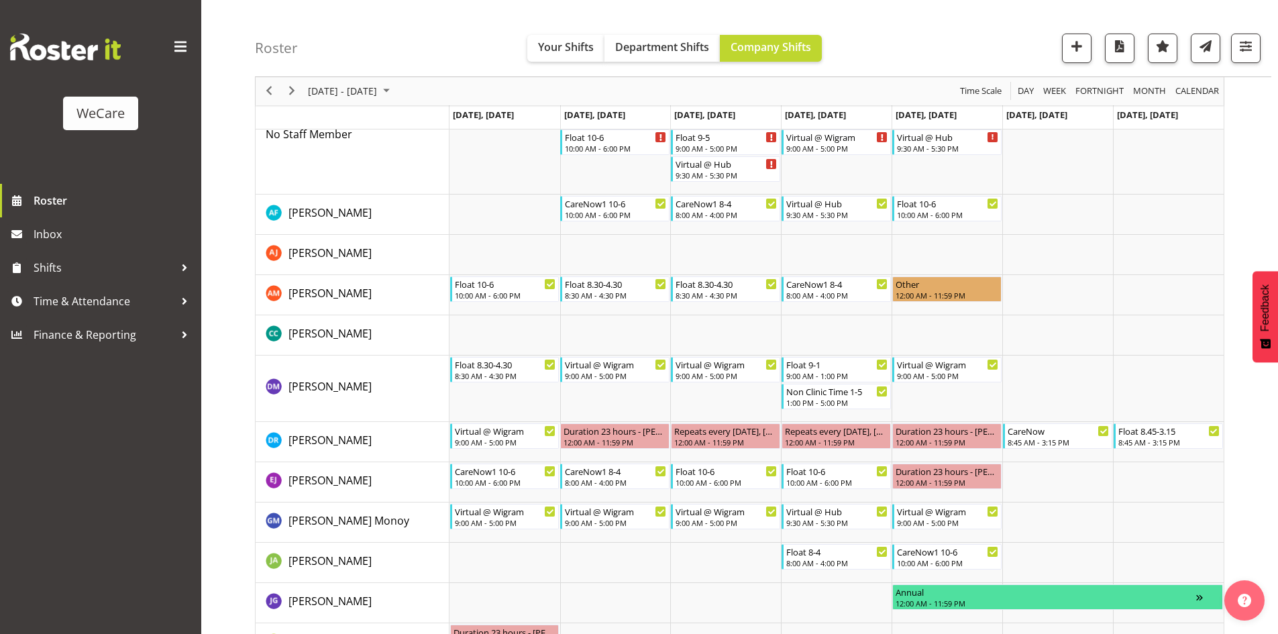
drag, startPoint x: 240, startPoint y: 290, endPoint x: 527, endPoint y: 287, distance: 286.5
click at [527, 287] on div "Roster Your Shifts Department Shifts Company Shifts 1 Locations Clear Business …" at bounding box center [739, 459] width 1077 height 1155
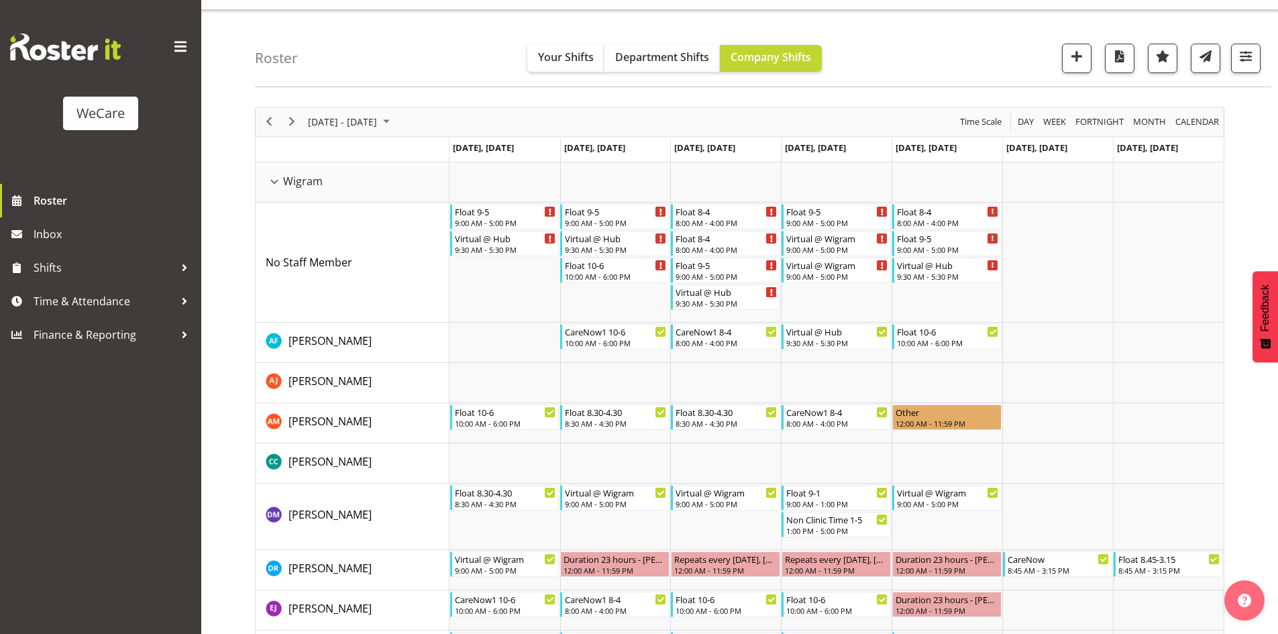
scroll to position [20, 0]
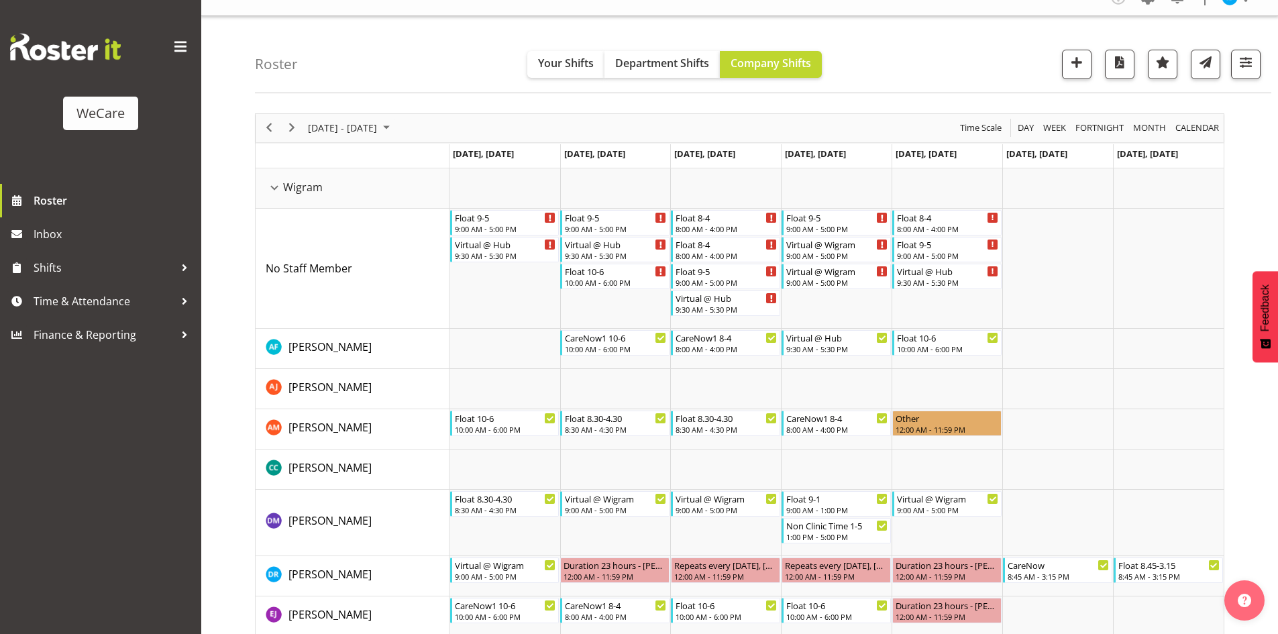
click at [339, 75] on div "Roster Your Shifts Department Shifts Company Shifts 1 Locations Clear Business …" at bounding box center [763, 54] width 1016 height 77
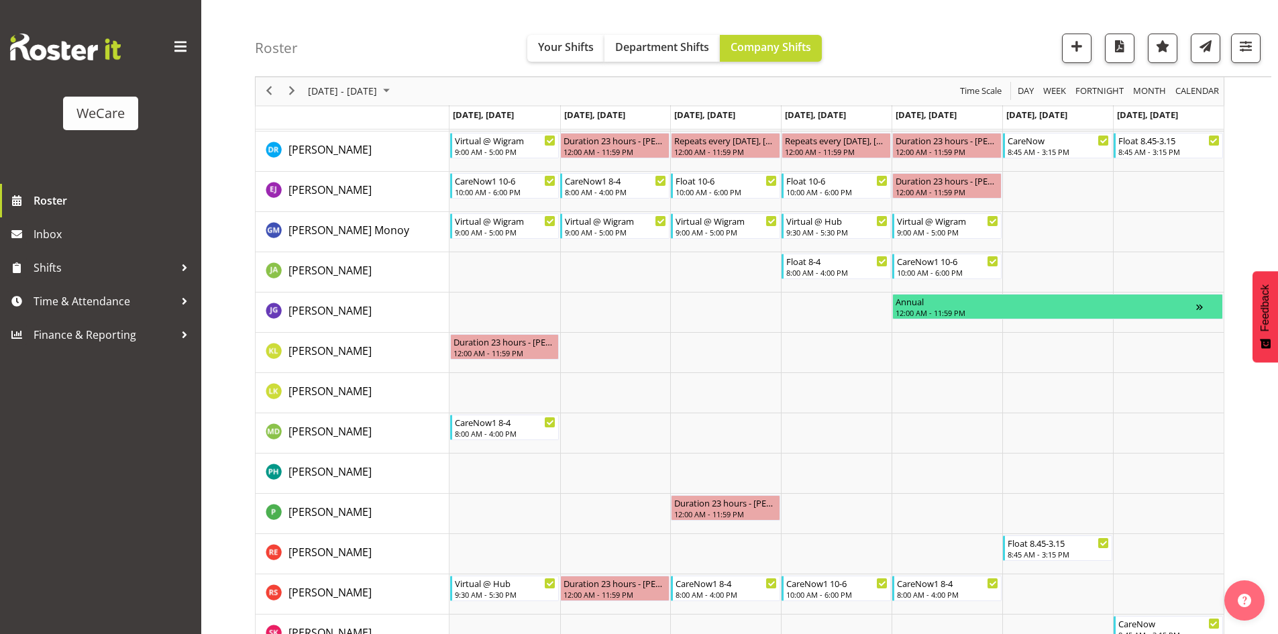
scroll to position [557, 0]
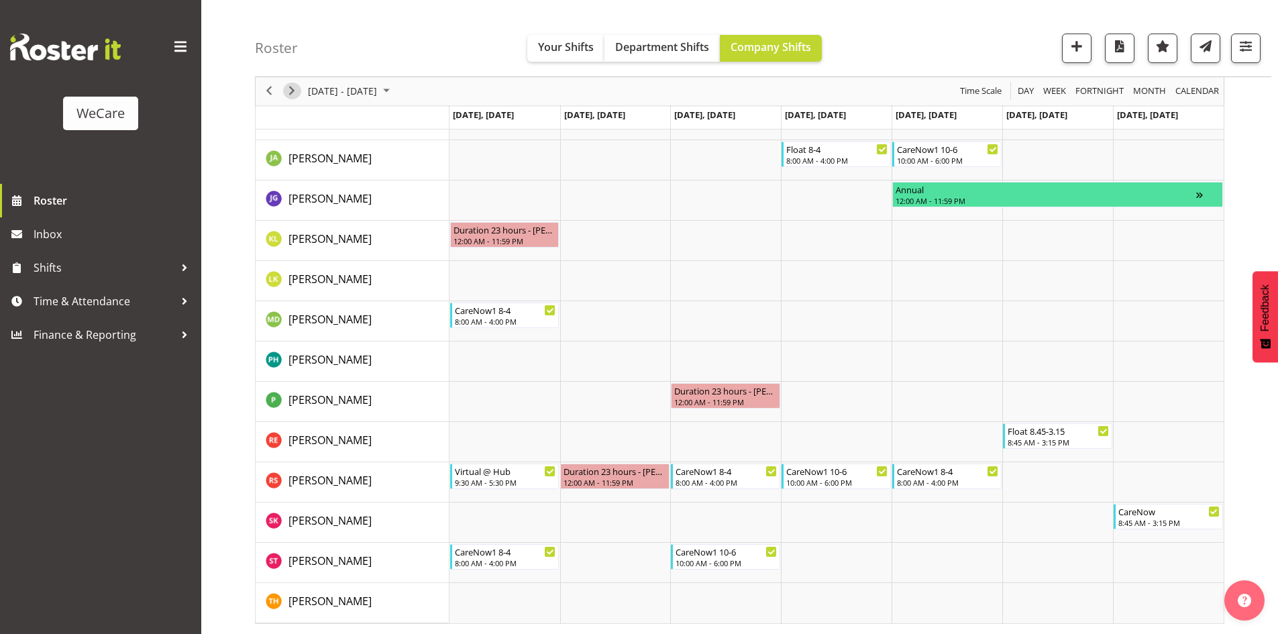
click at [284, 93] on button "Next" at bounding box center [292, 91] width 18 height 17
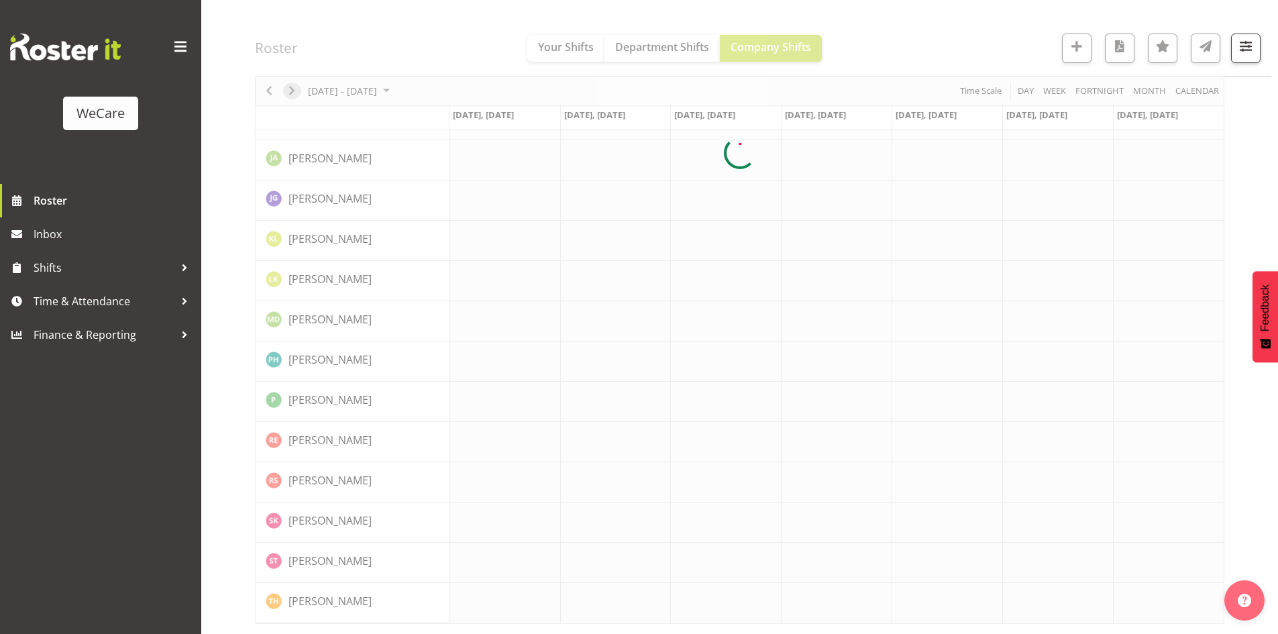
scroll to position [451, 0]
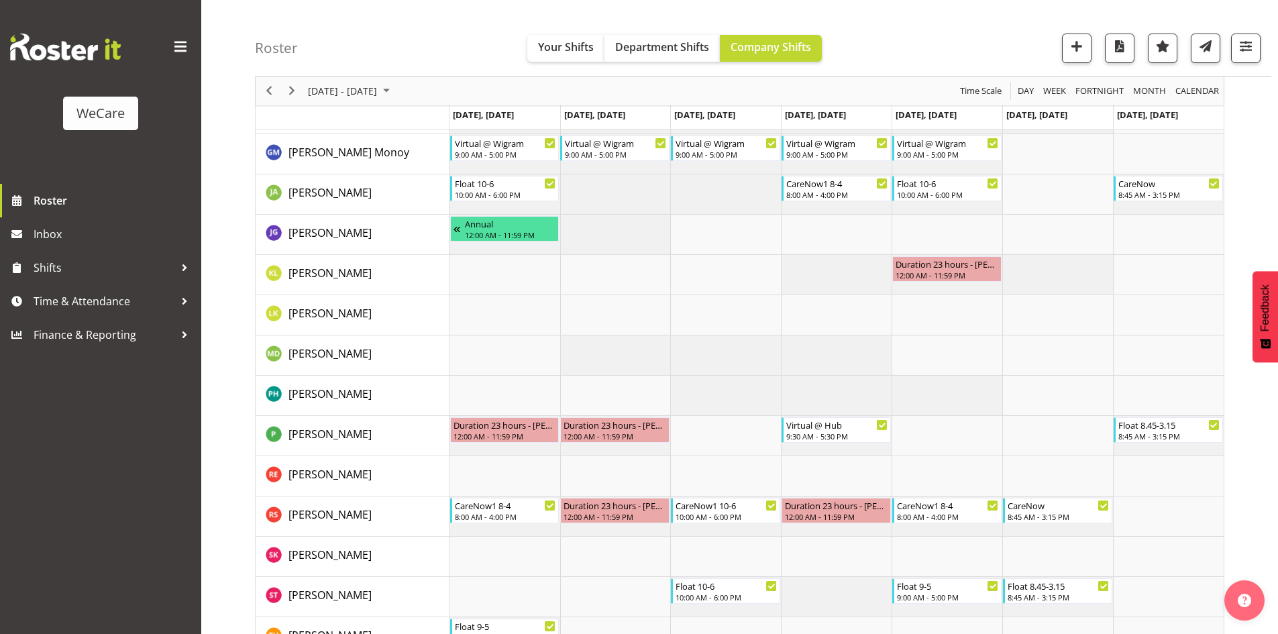
scroll to position [584, 0]
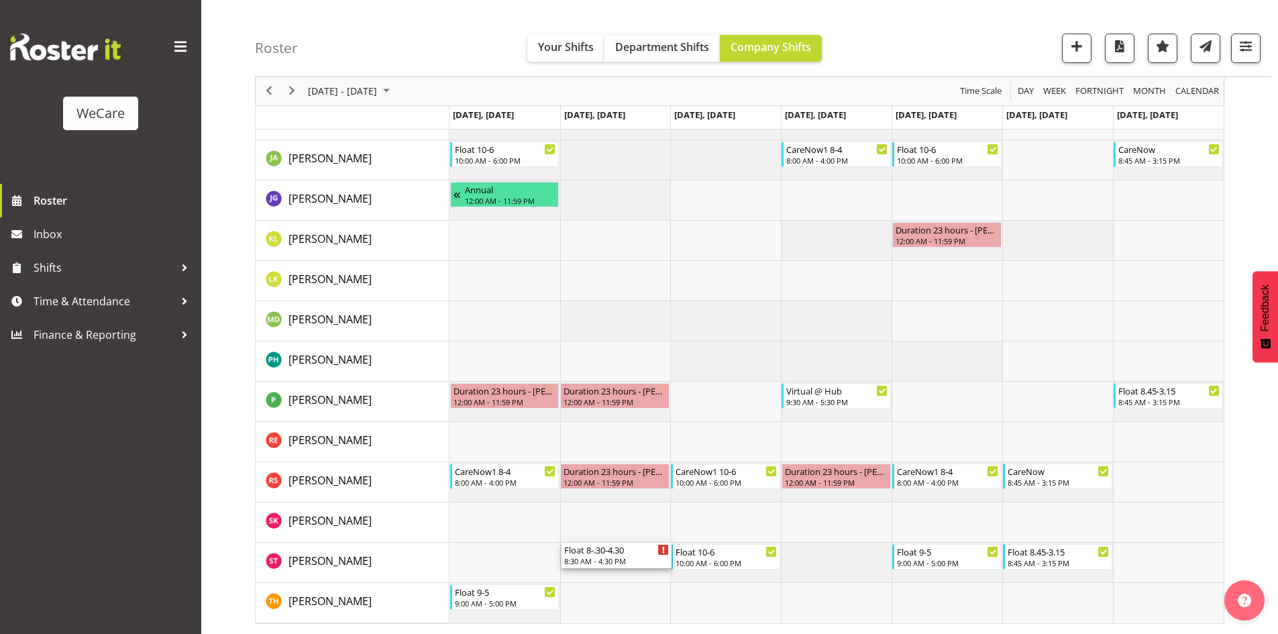
drag, startPoint x: 594, startPoint y: 246, endPoint x: 609, endPoint y: 562, distance: 315.6
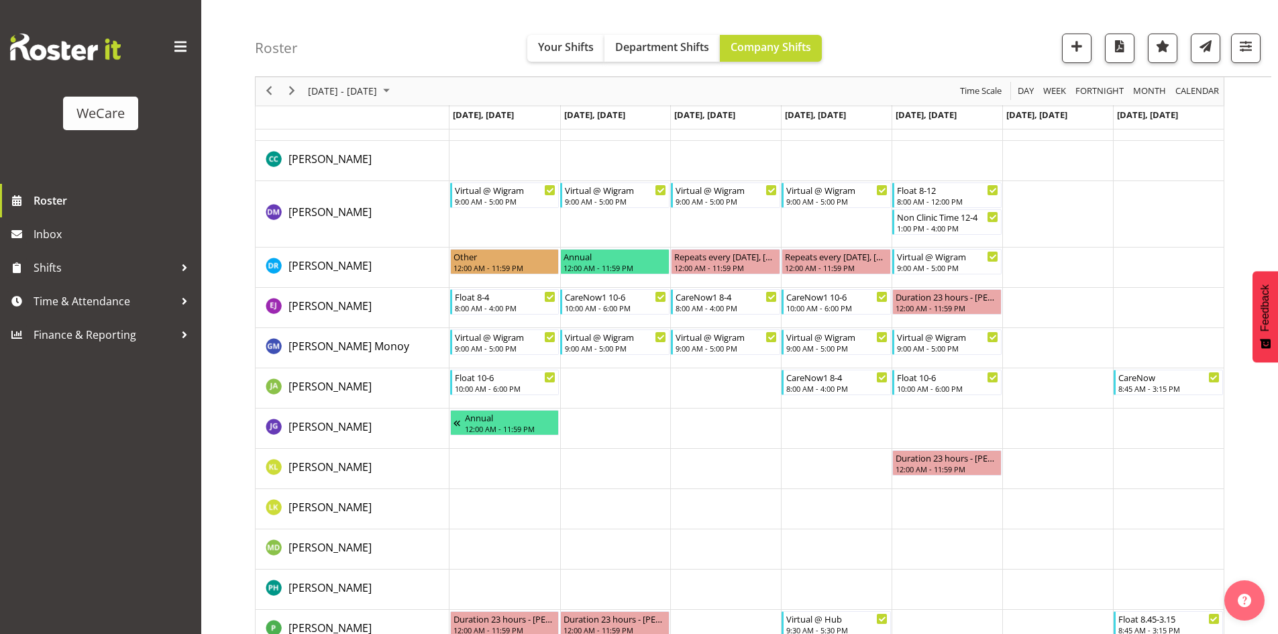
scroll to position [329, 0]
click at [287, 99] on span "Next" at bounding box center [292, 91] width 16 height 17
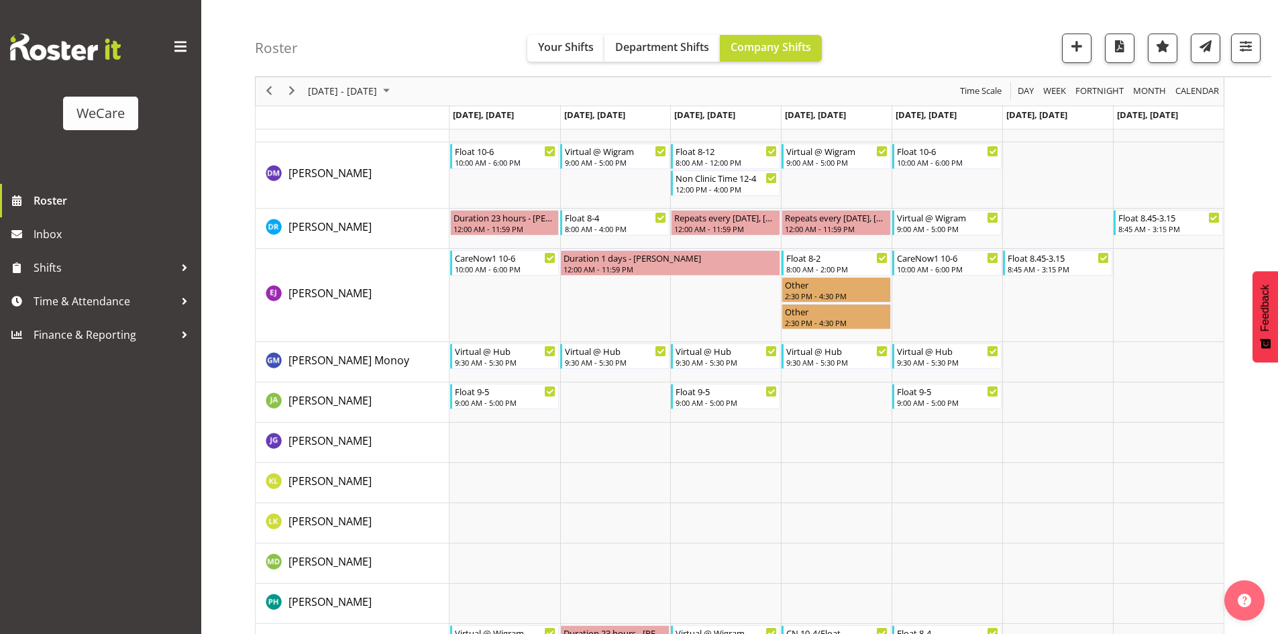
scroll to position [335, 0]
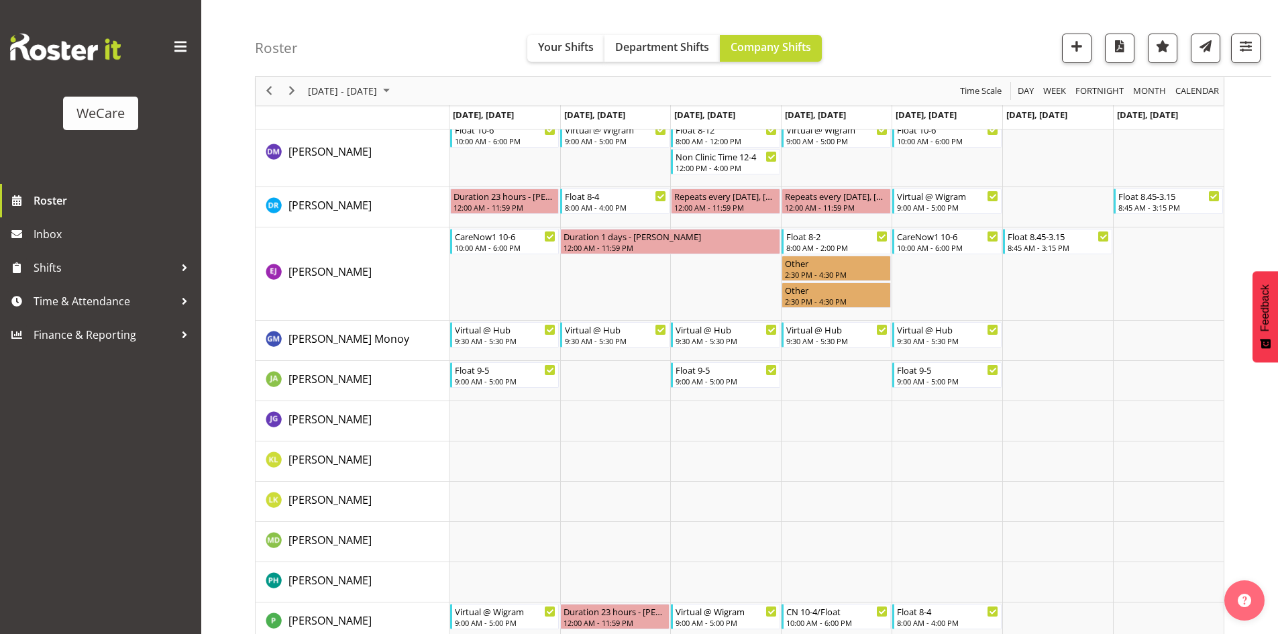
click at [305, 101] on div "September 01 - 07, 2025" at bounding box center [350, 91] width 95 height 28
click at [291, 90] on span "Next" at bounding box center [292, 91] width 16 height 17
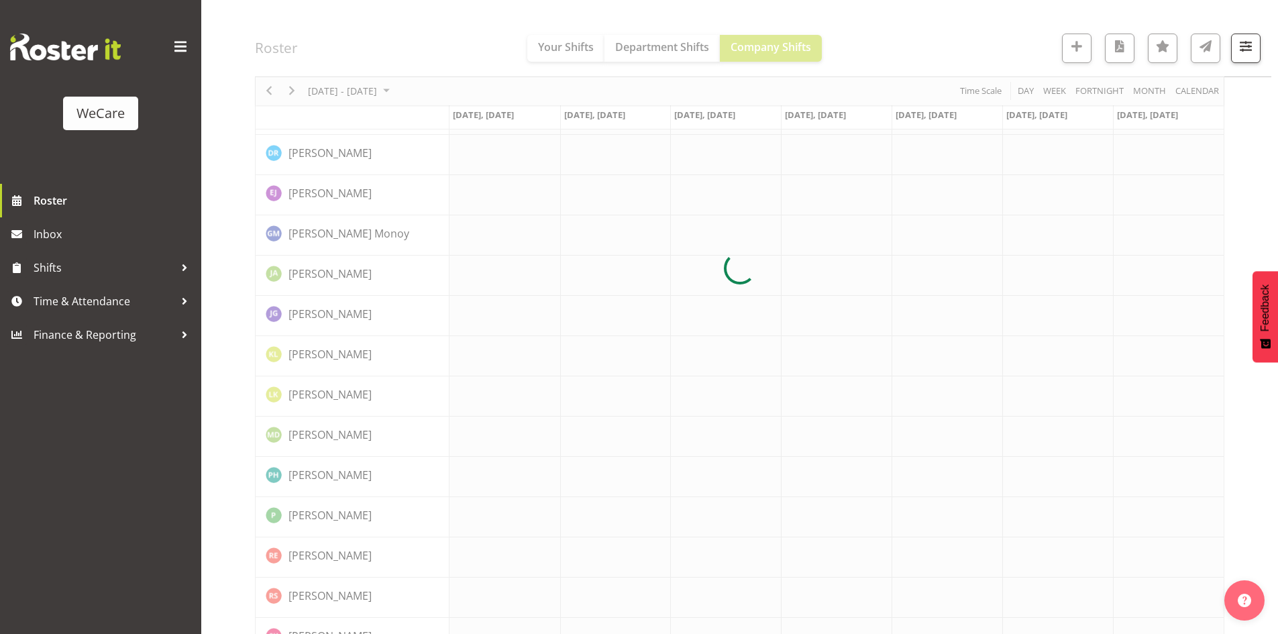
scroll to position [0, 0]
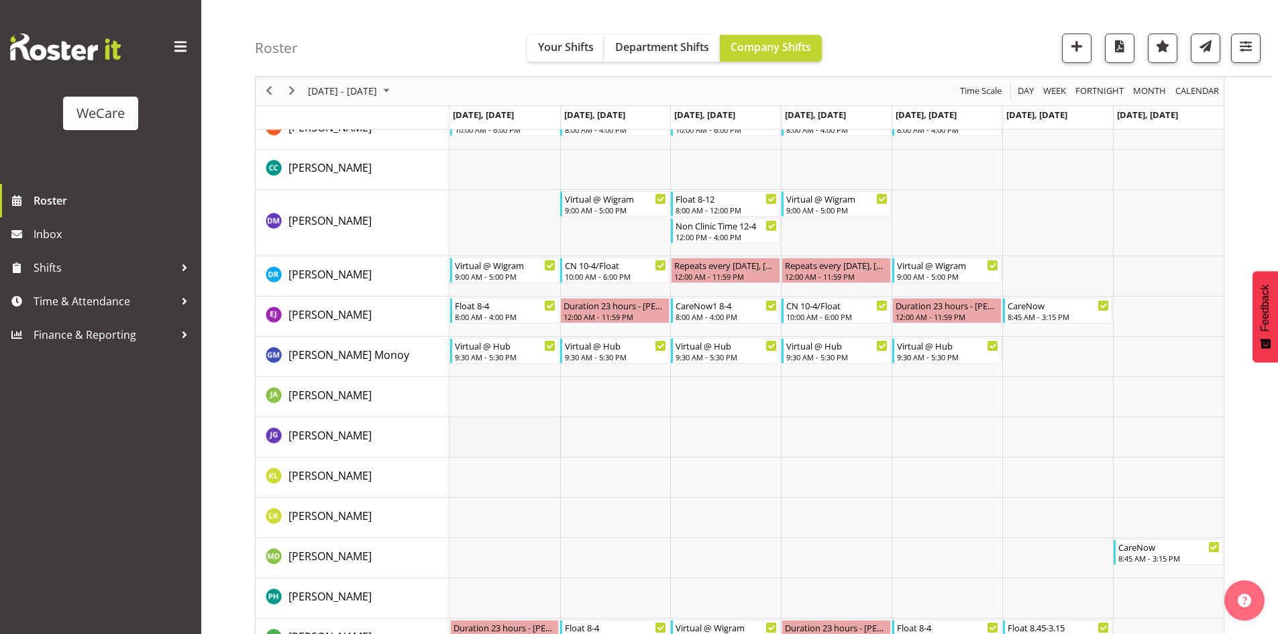
scroll to position [335, 0]
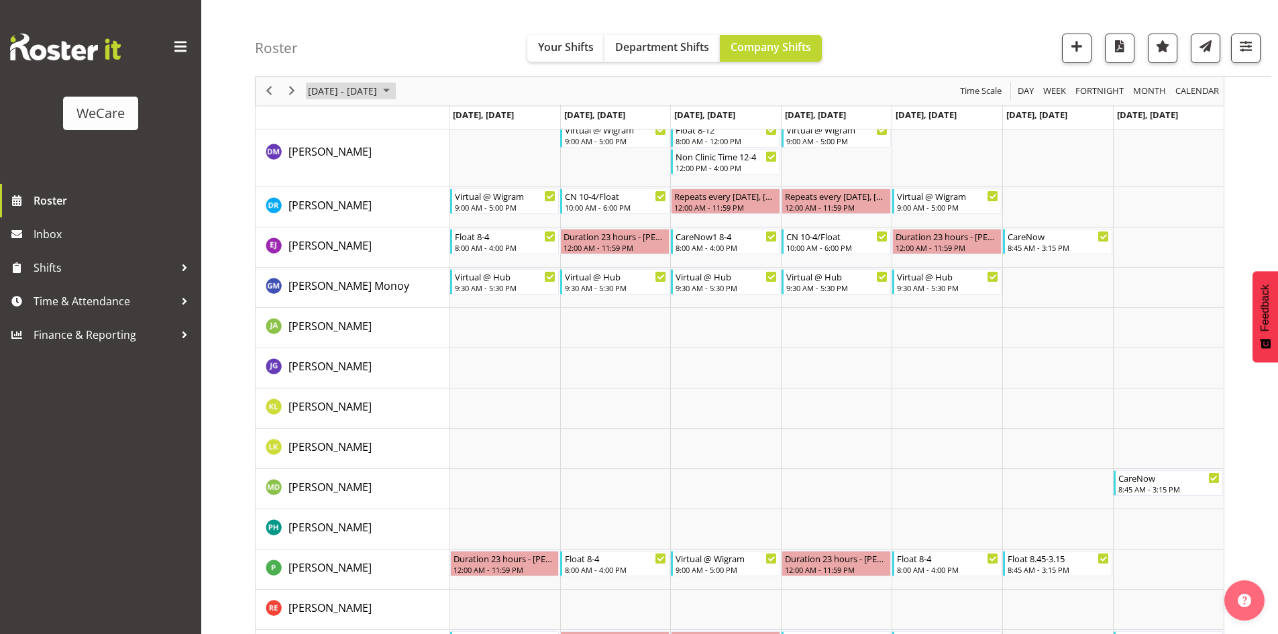
click at [378, 93] on span "September 08 - 14, 2025" at bounding box center [343, 91] width 72 height 17
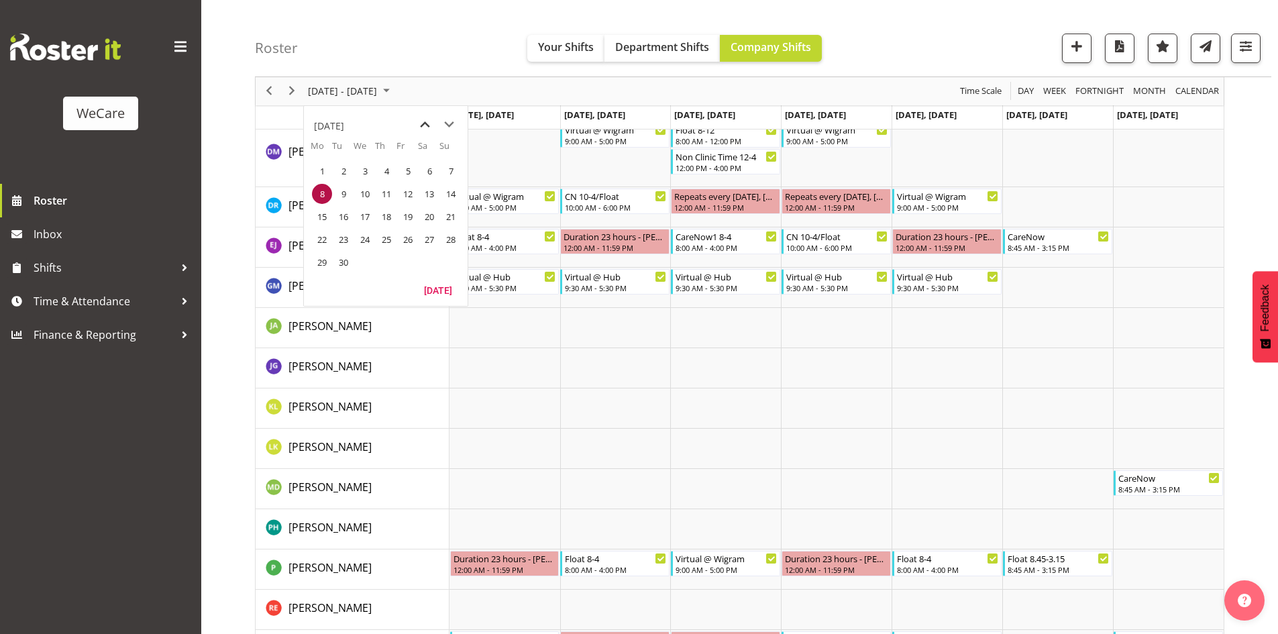
click at [419, 129] on span "previous month" at bounding box center [424, 125] width 23 height 24
click at [324, 213] on span "11" at bounding box center [322, 217] width 20 height 20
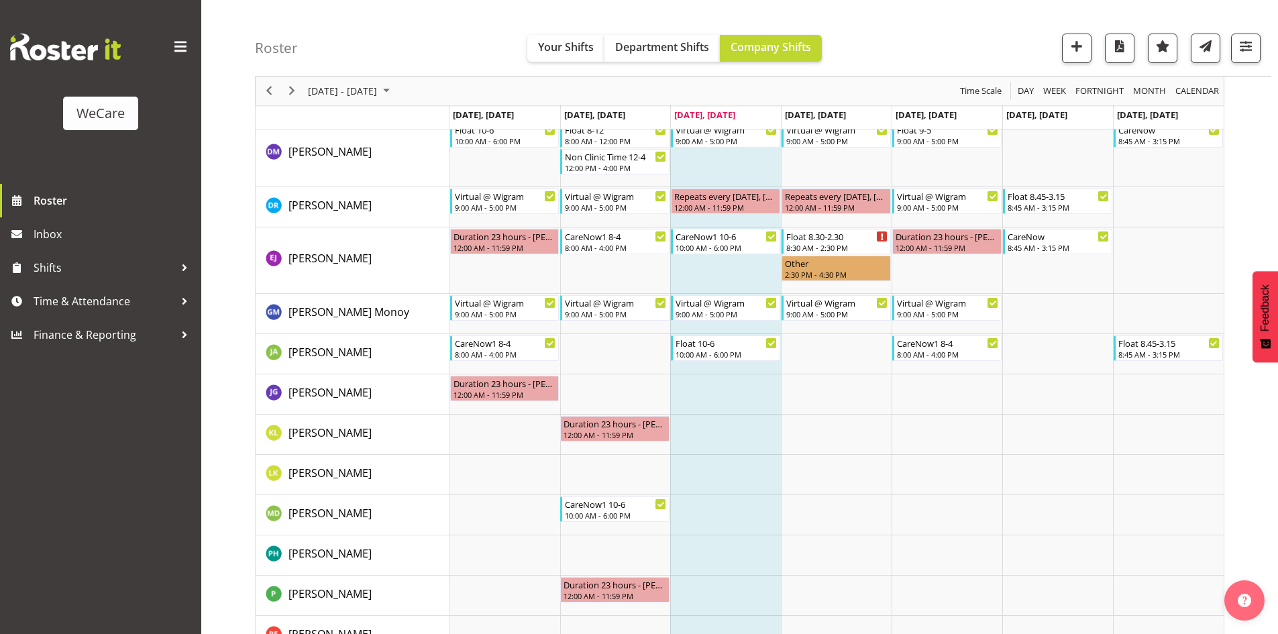
click at [297, 100] on div "next period" at bounding box center [291, 91] width 23 height 28
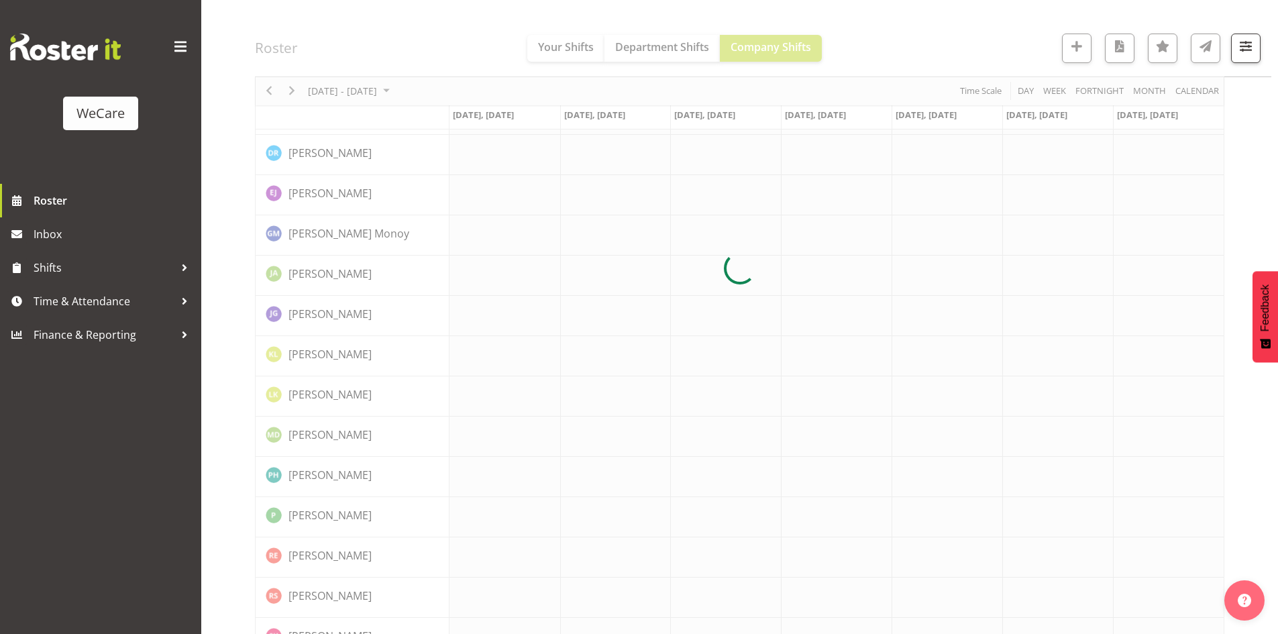
scroll to position [415, 0]
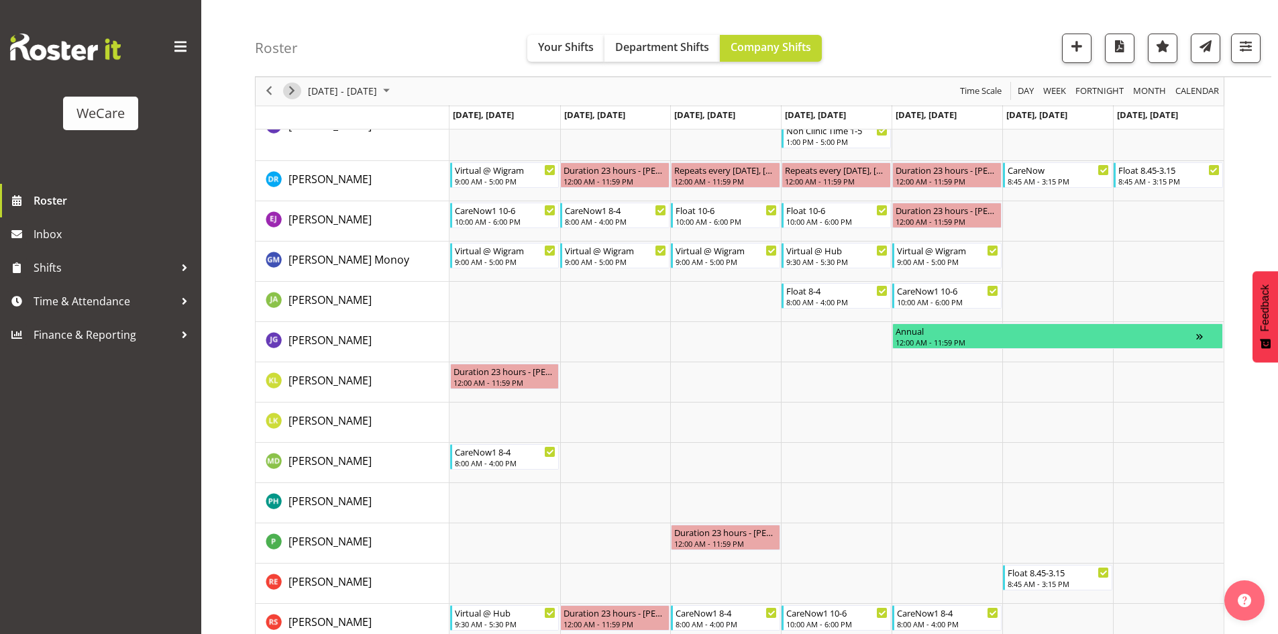
click at [290, 86] on span "Next" at bounding box center [292, 91] width 16 height 17
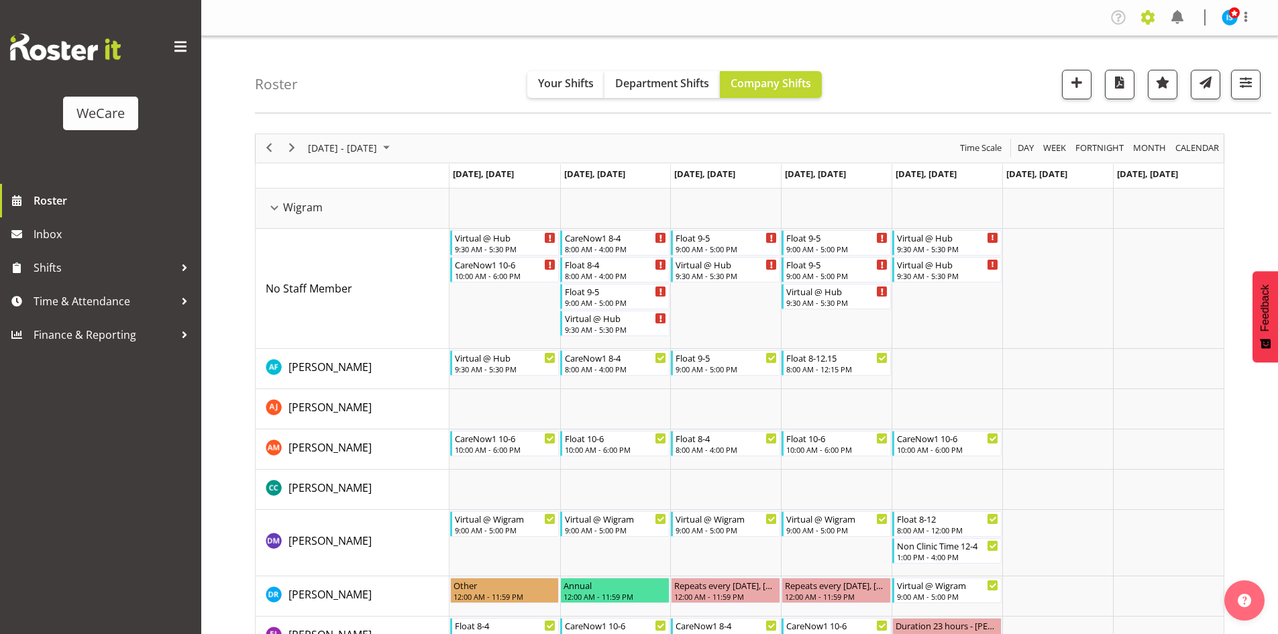
click at [1140, 25] on span at bounding box center [1147, 17] width 21 height 21
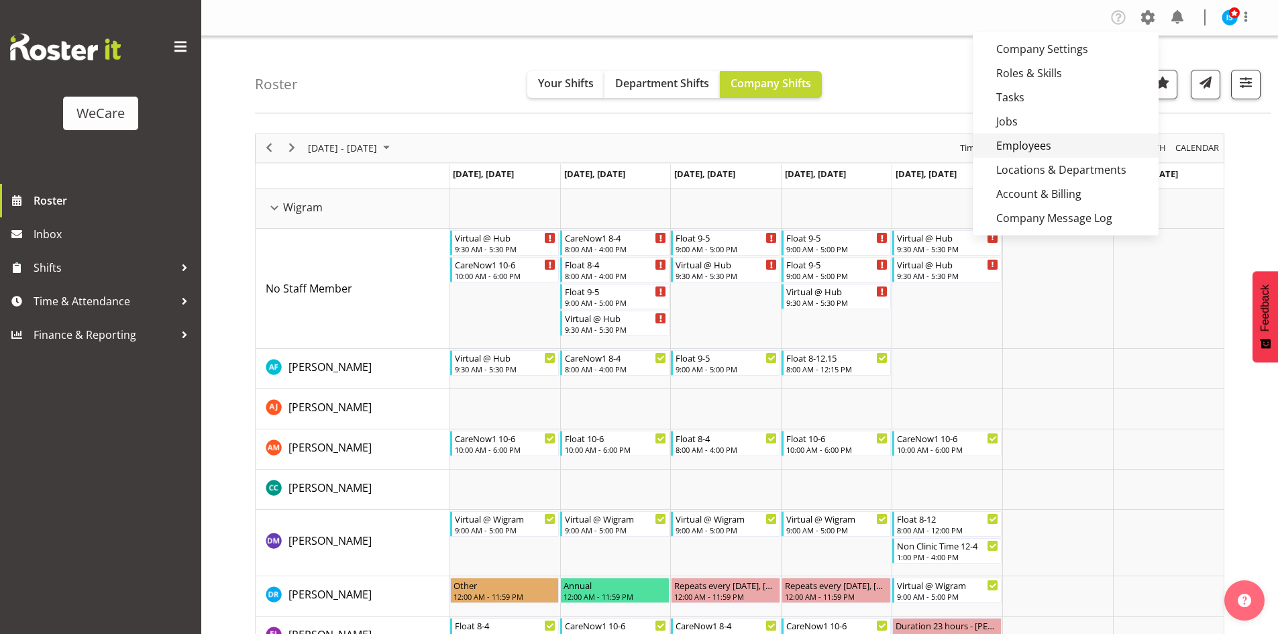
click at [1057, 144] on link "Employees" at bounding box center [1066, 145] width 186 height 24
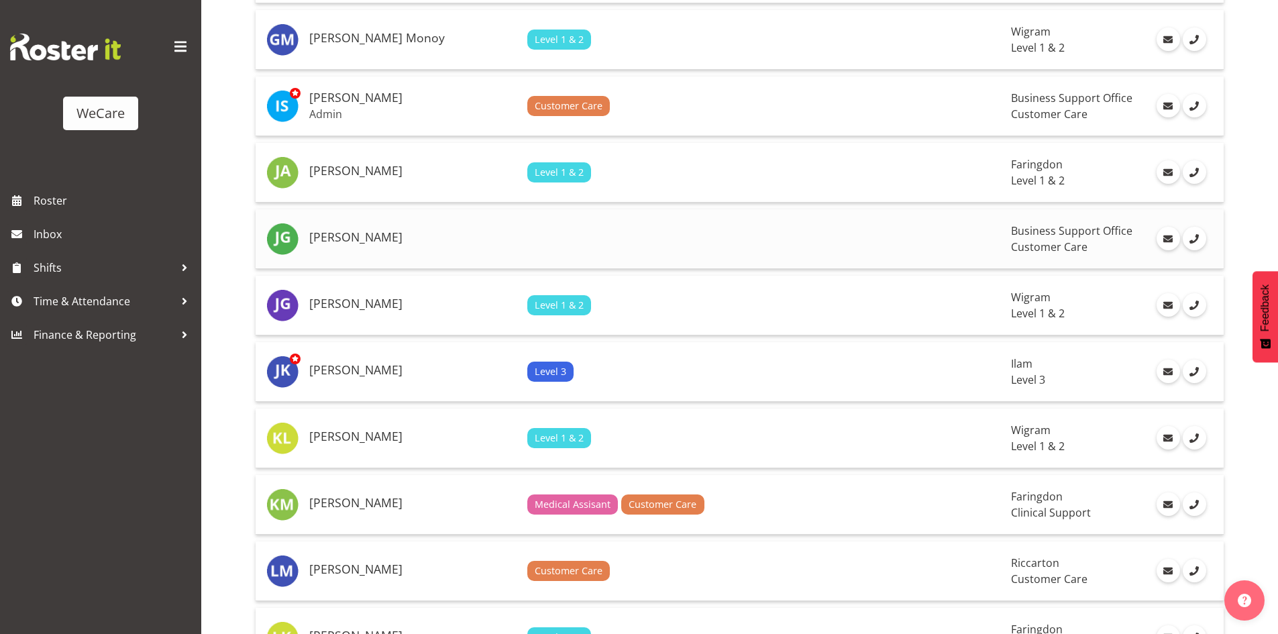
scroll to position [1476, 0]
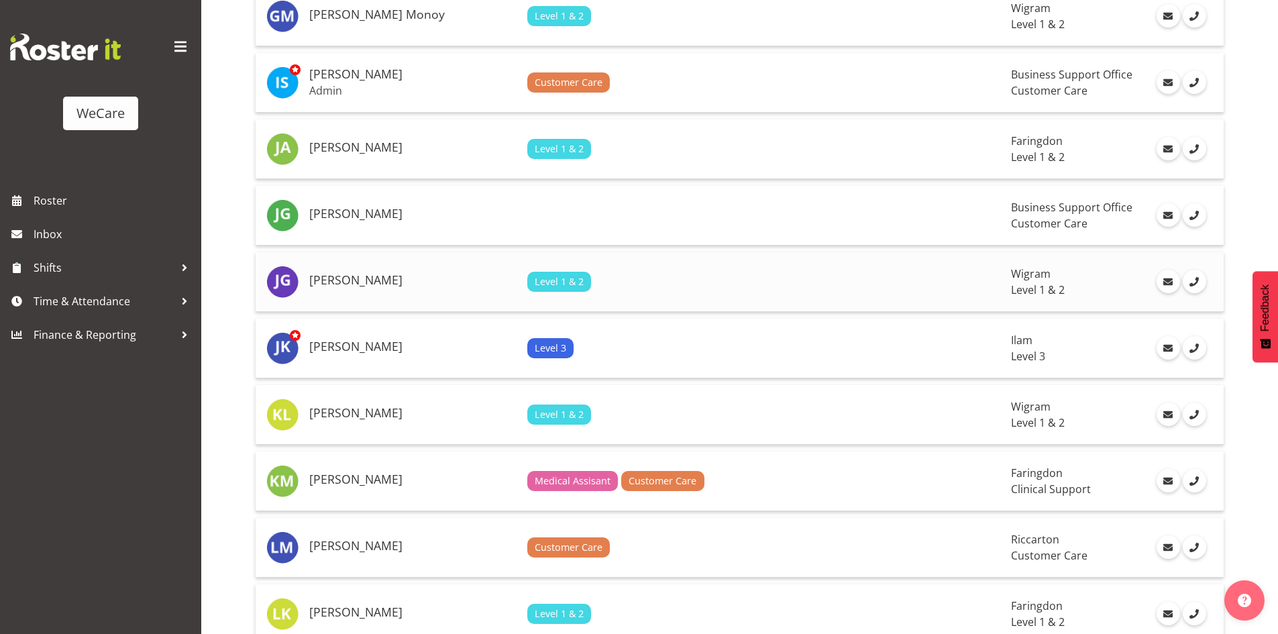
click at [339, 274] on h5 "Jessica Gilmour" at bounding box center [412, 280] width 207 height 13
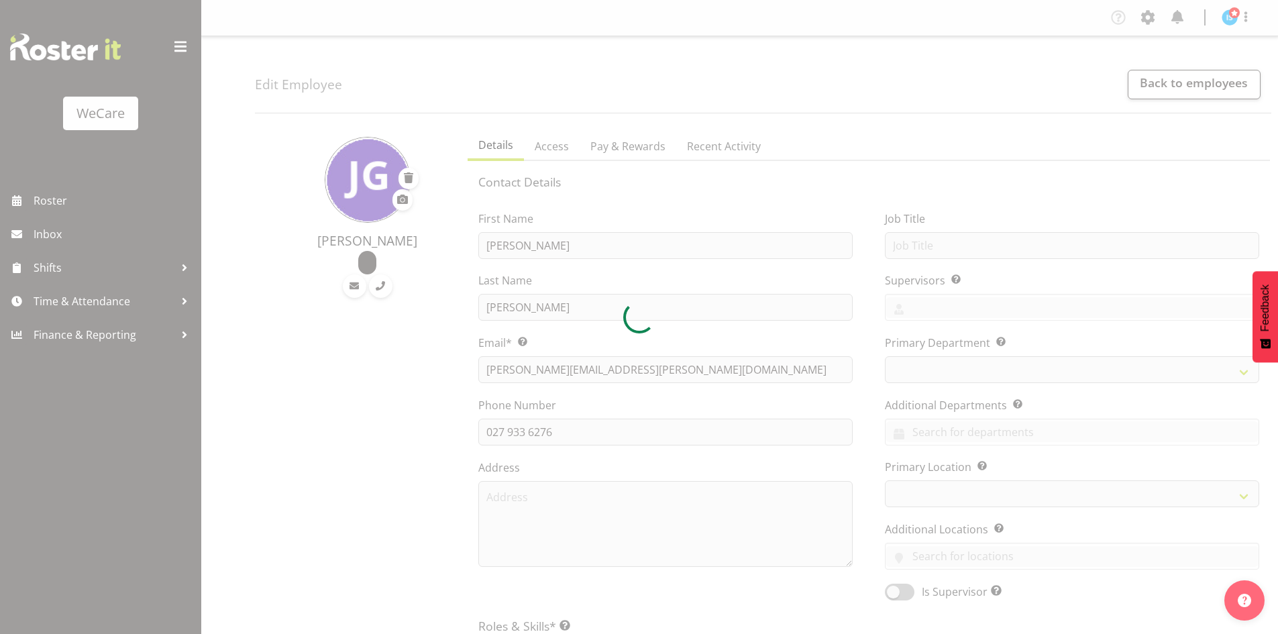
select select "location"
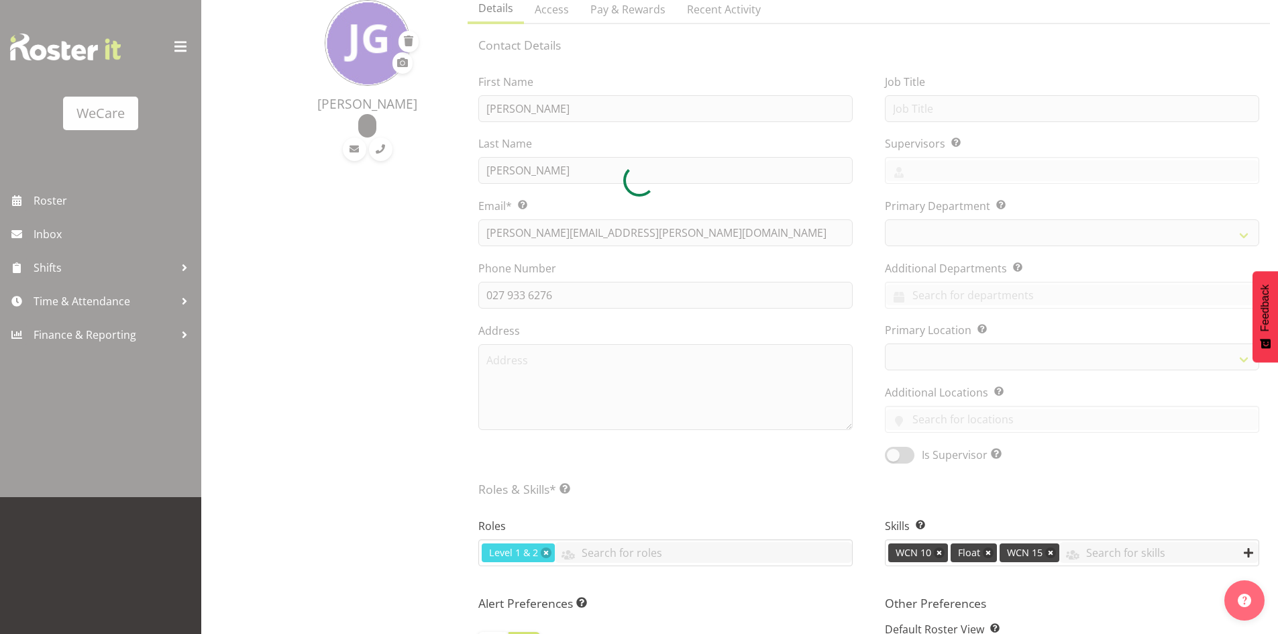
select select
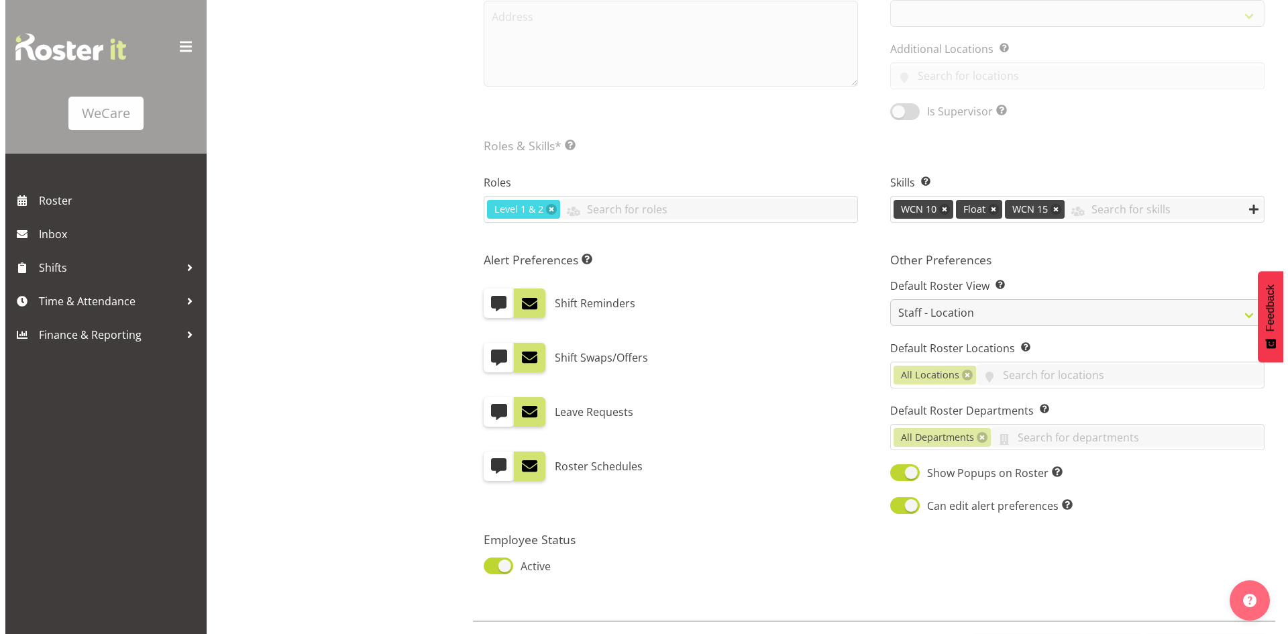
scroll to position [559, 0]
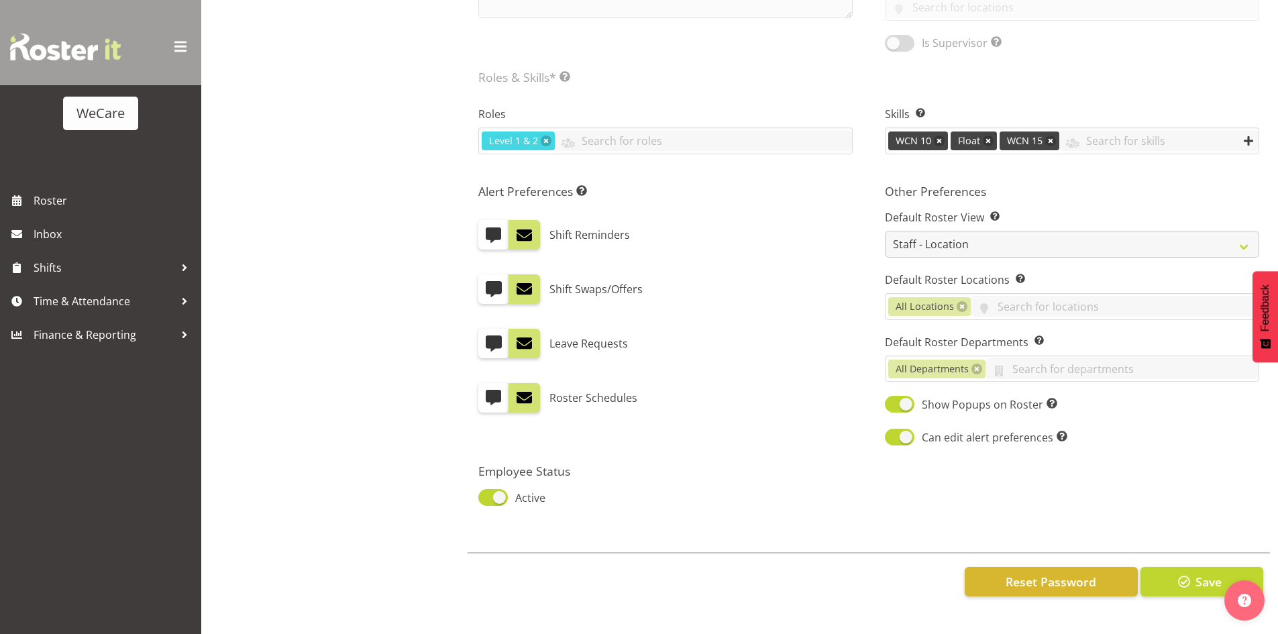
select select
select select "867"
drag, startPoint x: 1059, startPoint y: 569, endPoint x: 1067, endPoint y: 583, distance: 16.2
click at [1067, 583] on button "Reset Password" at bounding box center [1051, 582] width 173 height 30
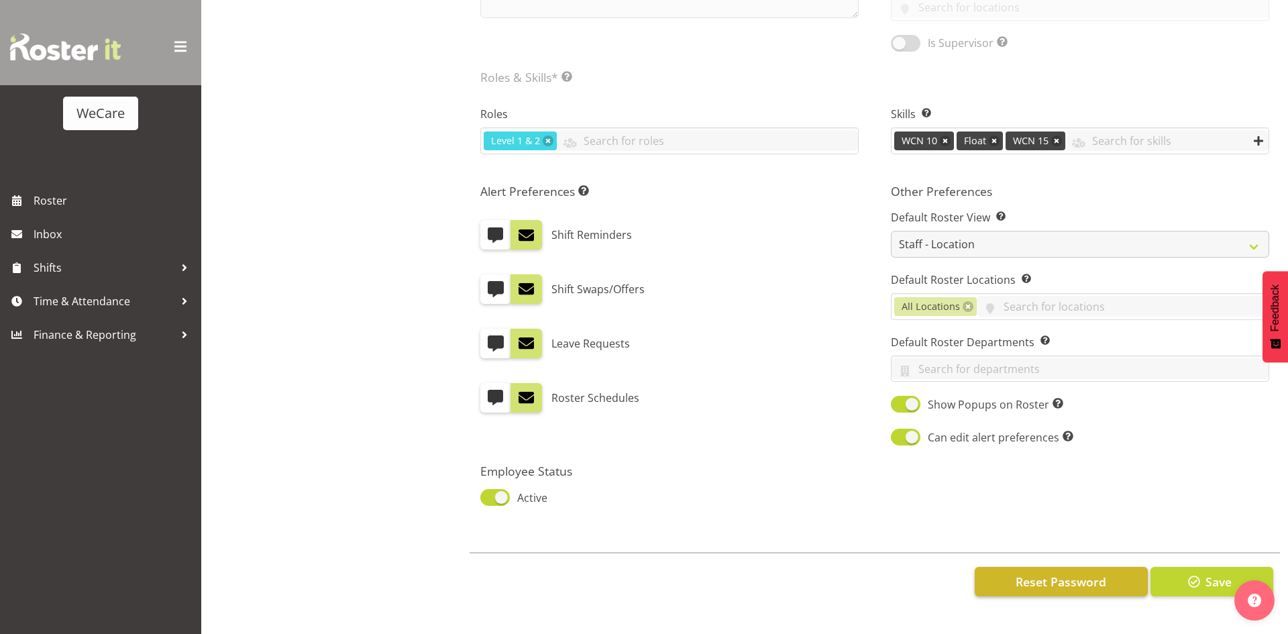
select select "1201"
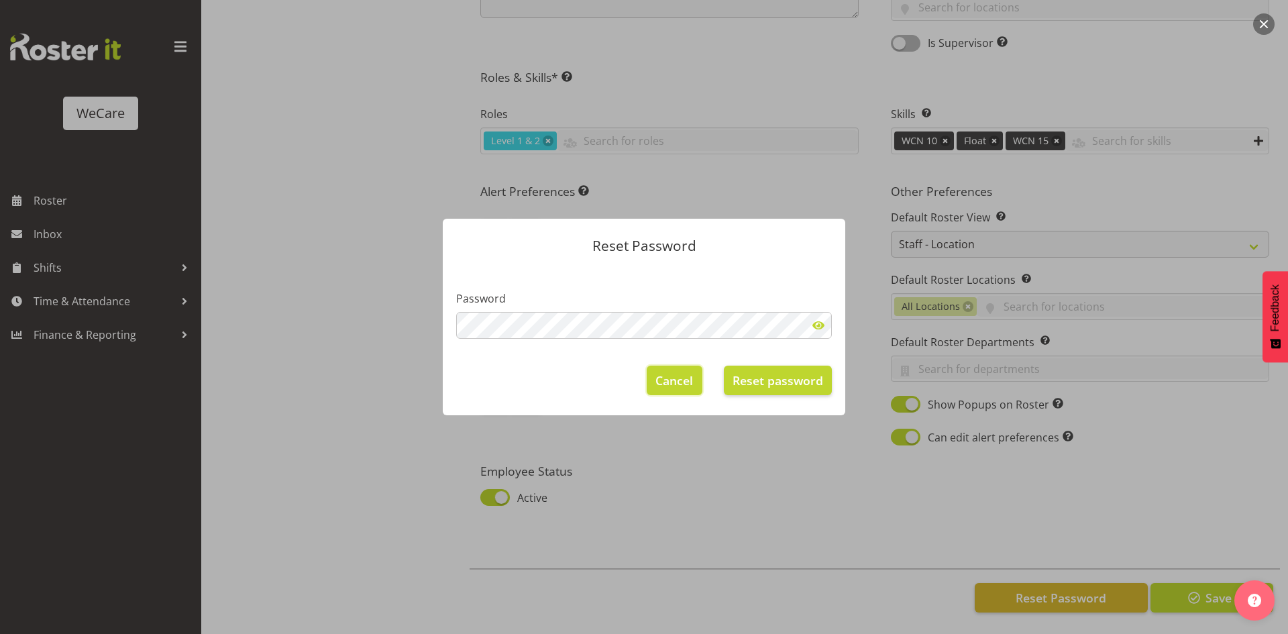
click at [676, 378] on span "Cancel" at bounding box center [674, 380] width 38 height 17
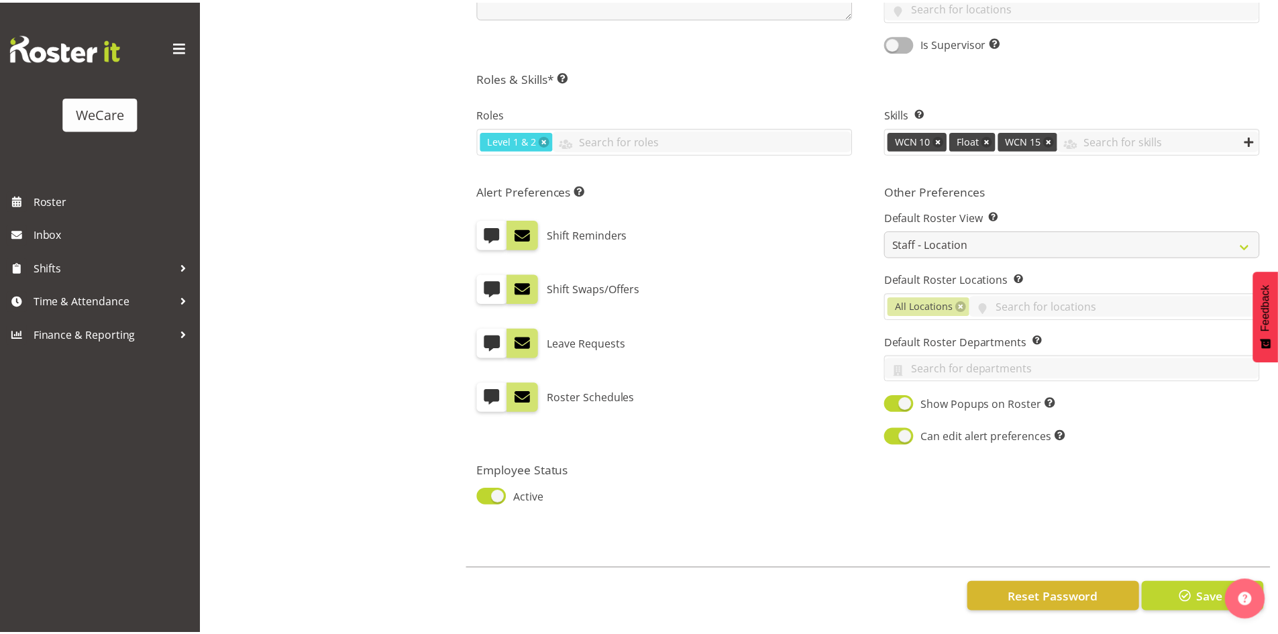
scroll to position [543, 0]
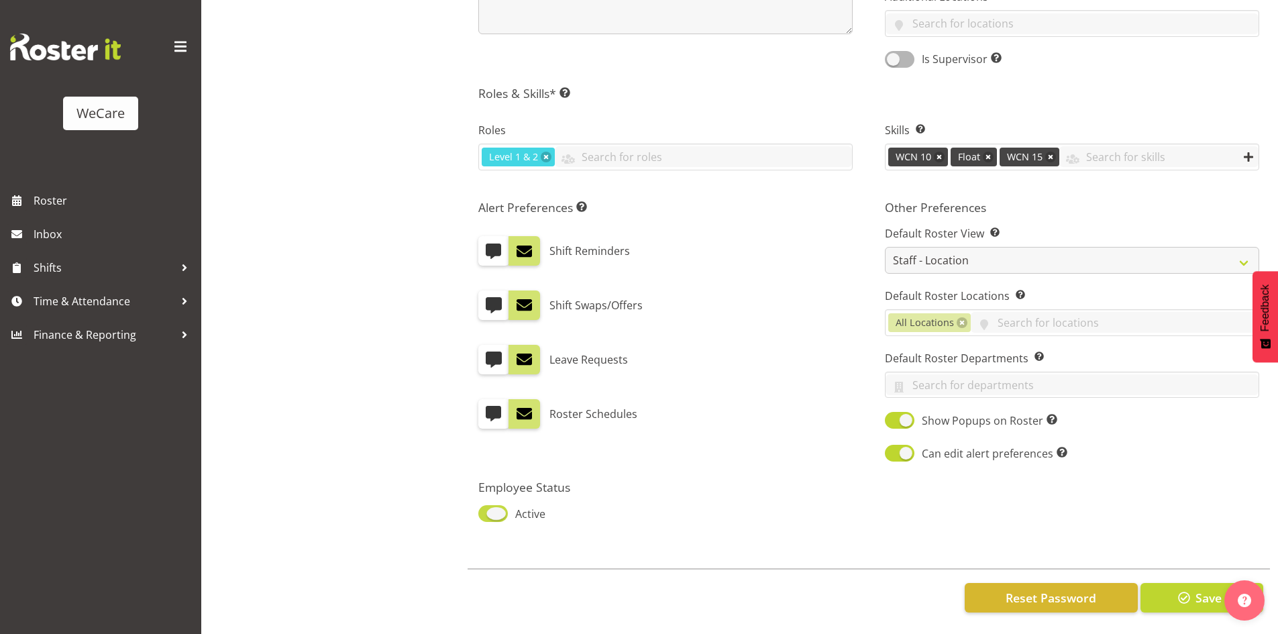
click at [484, 505] on span at bounding box center [493, 513] width 30 height 17
click at [484, 509] on input "Active" at bounding box center [482, 513] width 9 height 9
checkbox input "false"
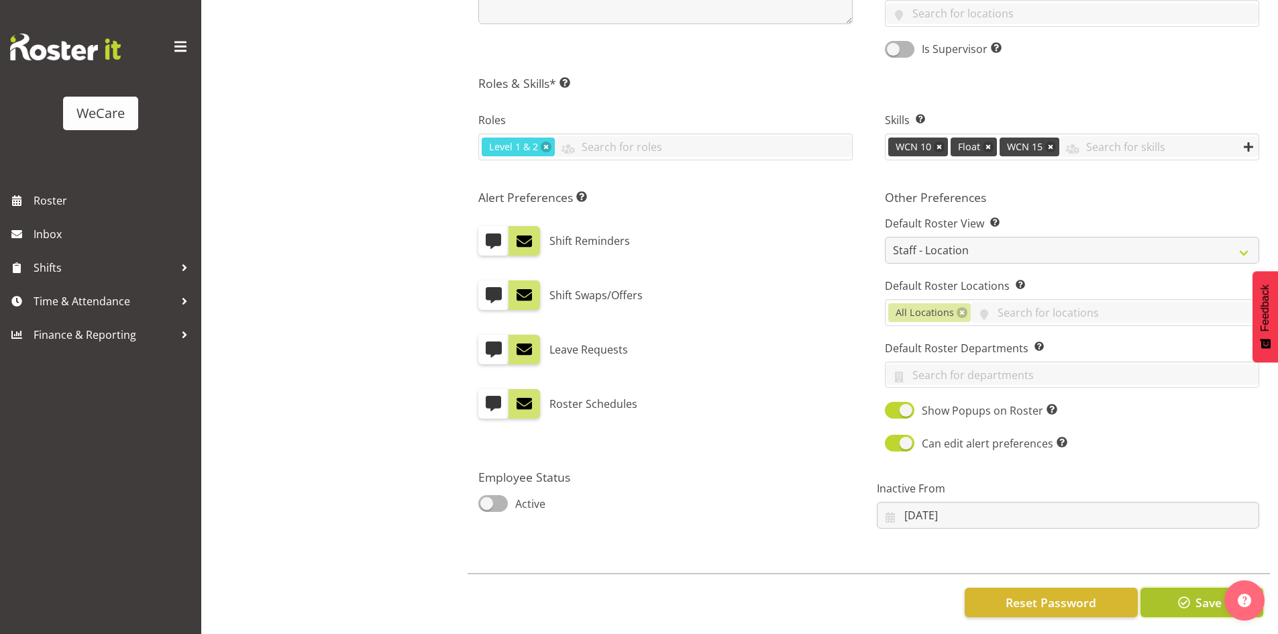
click at [1179, 603] on span "button" at bounding box center [1183, 602] width 17 height 17
